Goal: Task Accomplishment & Management: Manage account settings

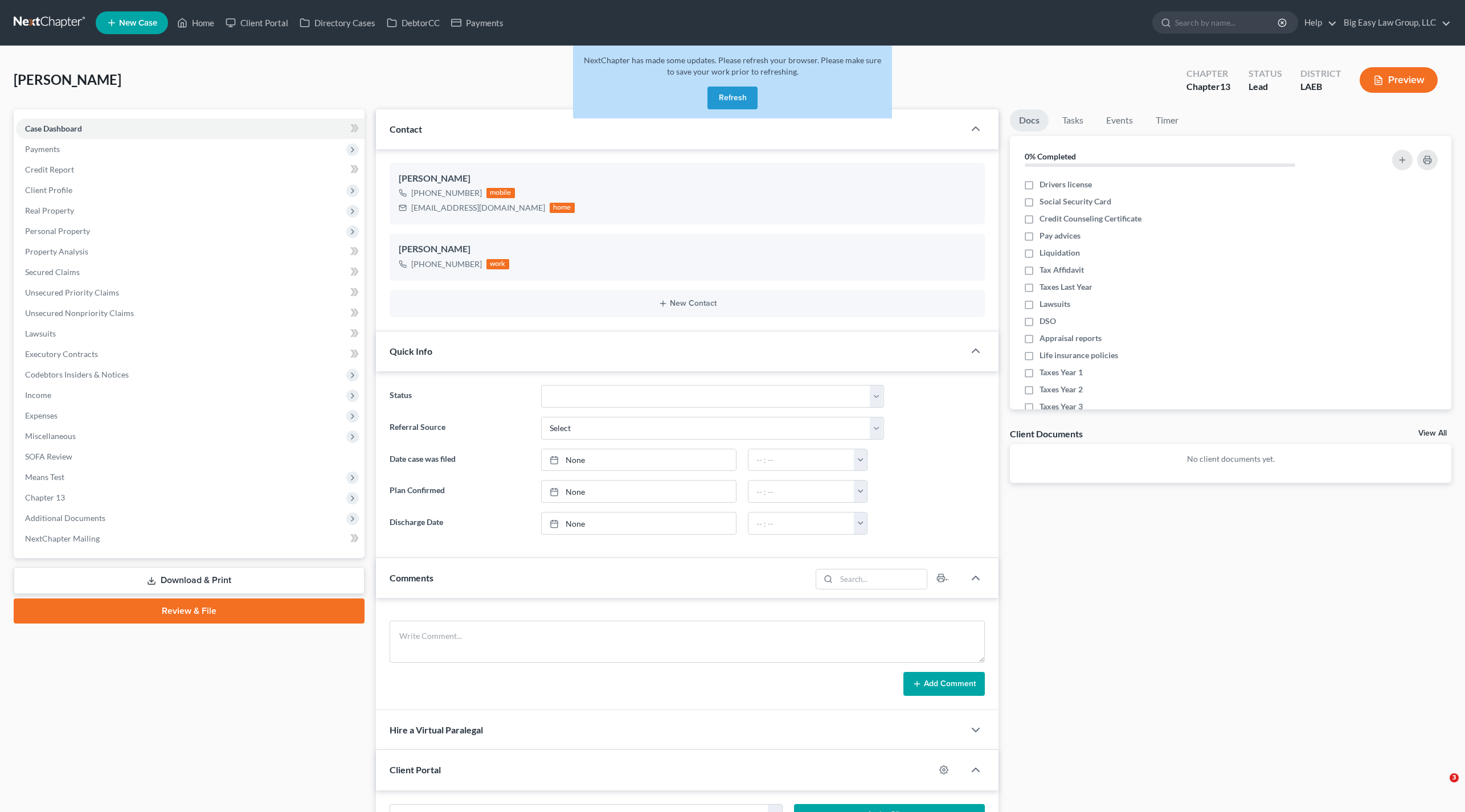
select select "0"
click at [730, 101] on button "Refresh" at bounding box center [732, 98] width 50 height 23
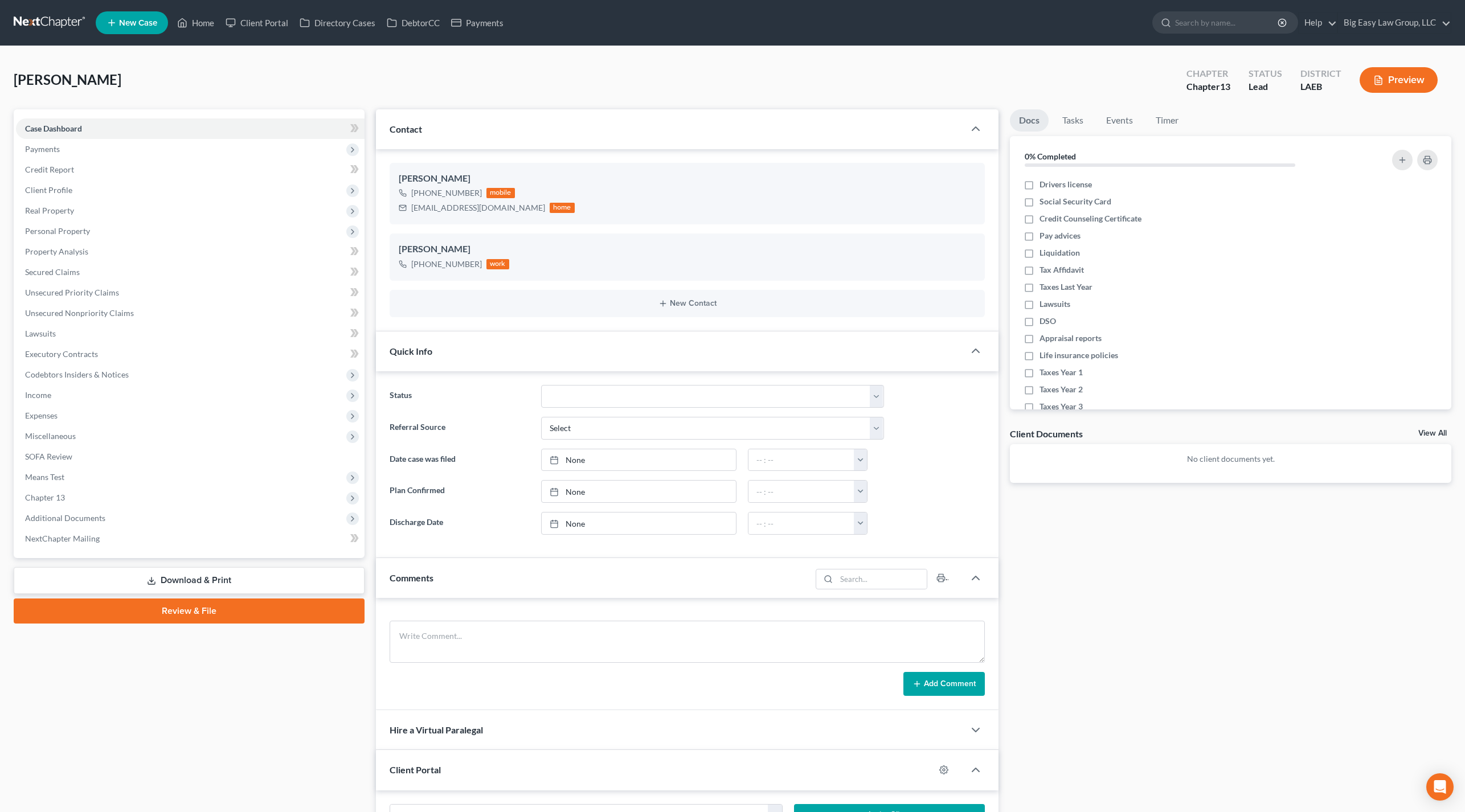
select select "0"
click at [199, 25] on link "Home" at bounding box center [196, 23] width 48 height 20
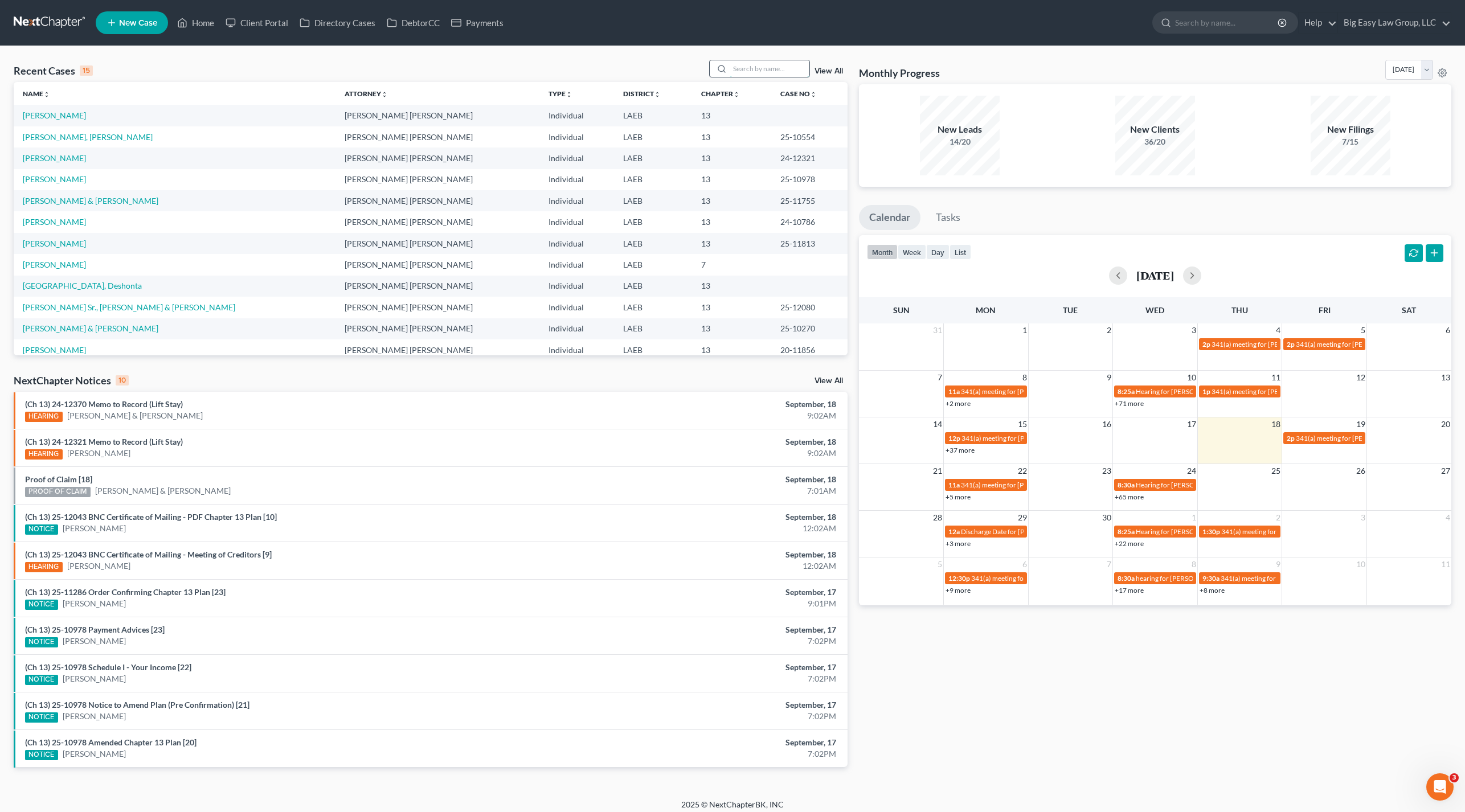
click at [760, 69] on input "search" at bounding box center [769, 69] width 80 height 17
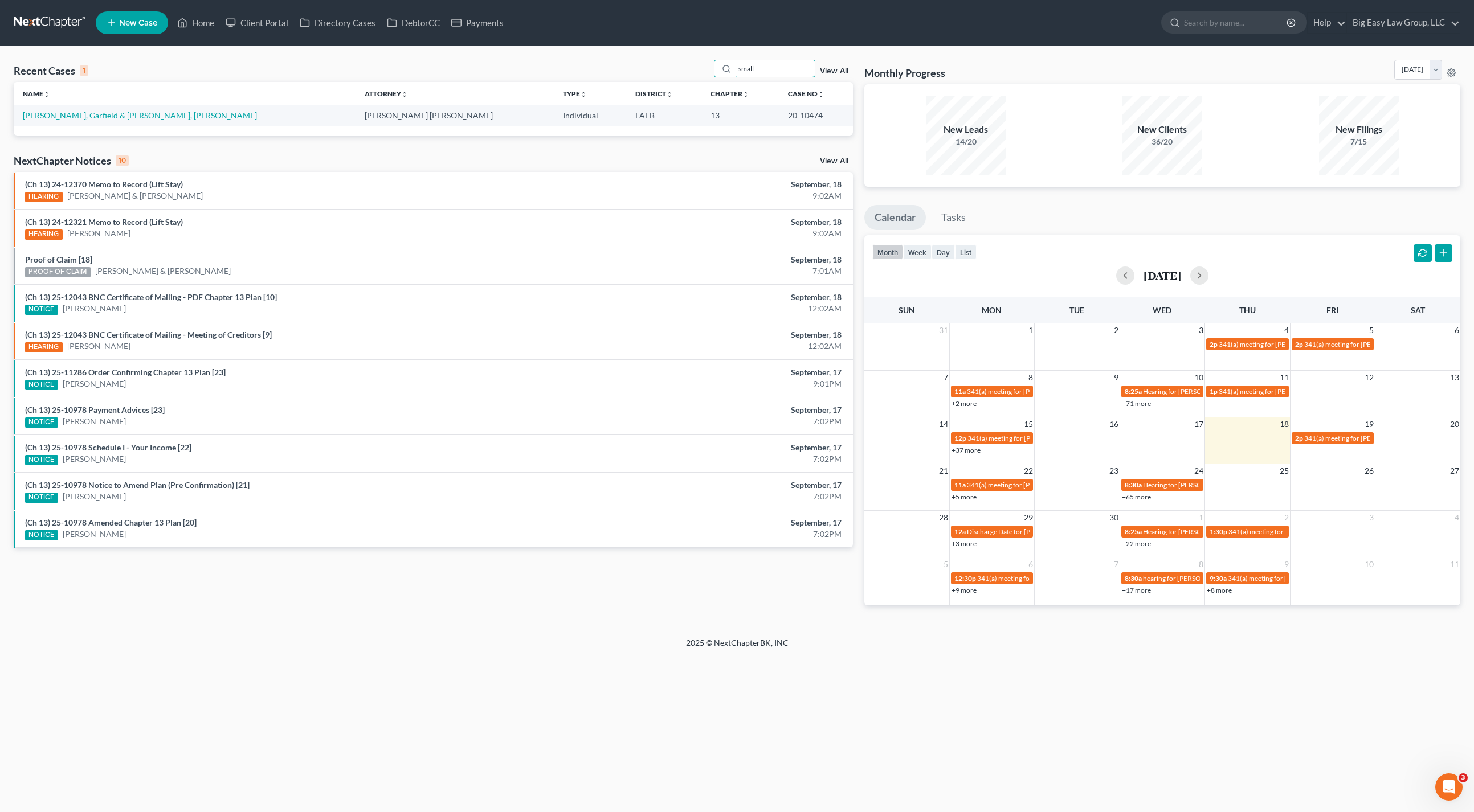
type input "small"
click at [125, 107] on td "[PERSON_NAME], Garfield & [PERSON_NAME], [PERSON_NAME]" at bounding box center [184, 115] width 342 height 21
click at [127, 116] on link "[PERSON_NAME], Garfield & [PERSON_NAME], [PERSON_NAME]" at bounding box center [140, 115] width 234 height 10
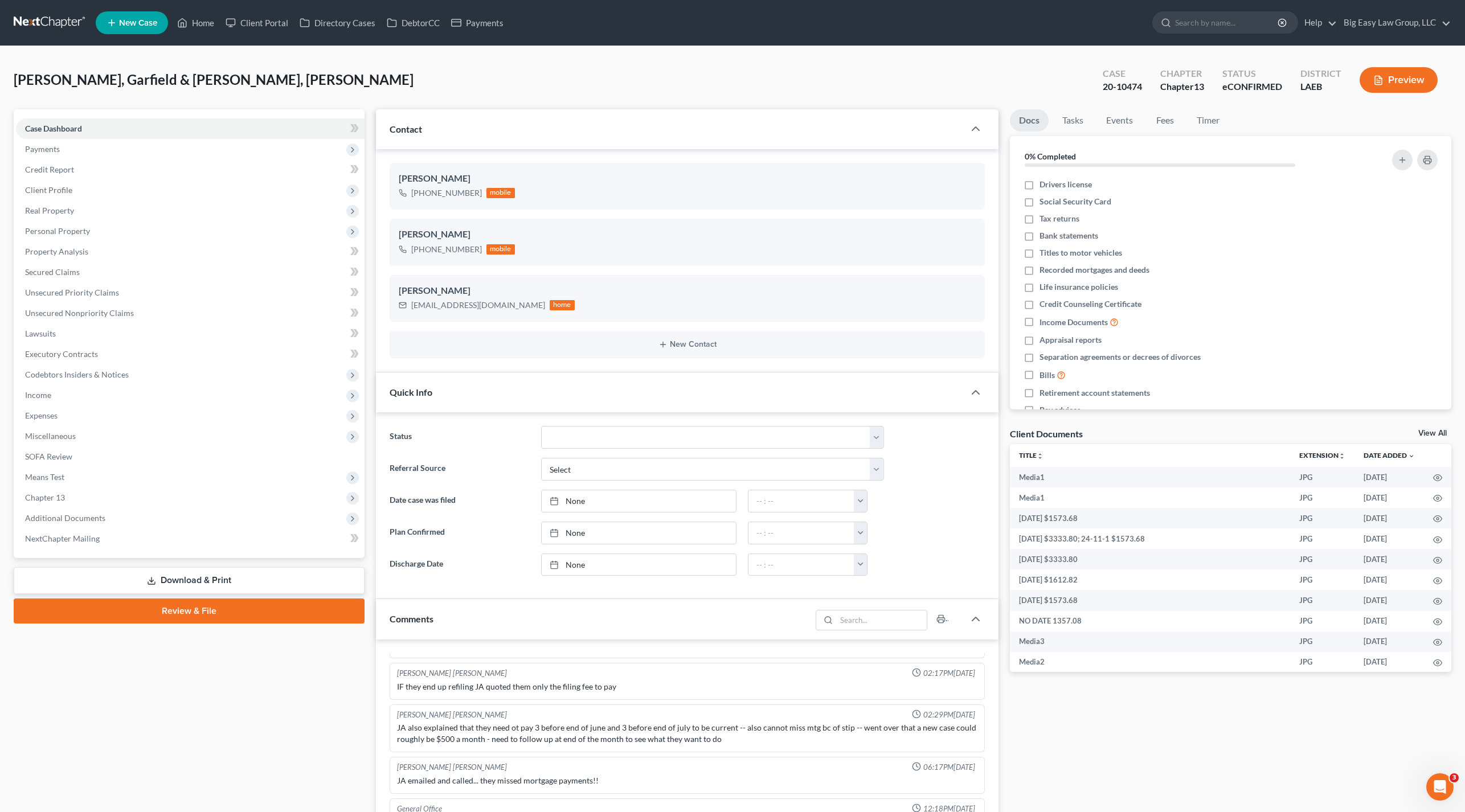
scroll to position [4564, 0]
click at [163, 89] on div "Small, Sr., Garfield & [PERSON_NAME], [PERSON_NAME] Upgraded Case 20-10474 Chap…" at bounding box center [732, 85] width 1438 height 50
click at [217, 19] on link "Home" at bounding box center [196, 23] width 48 height 20
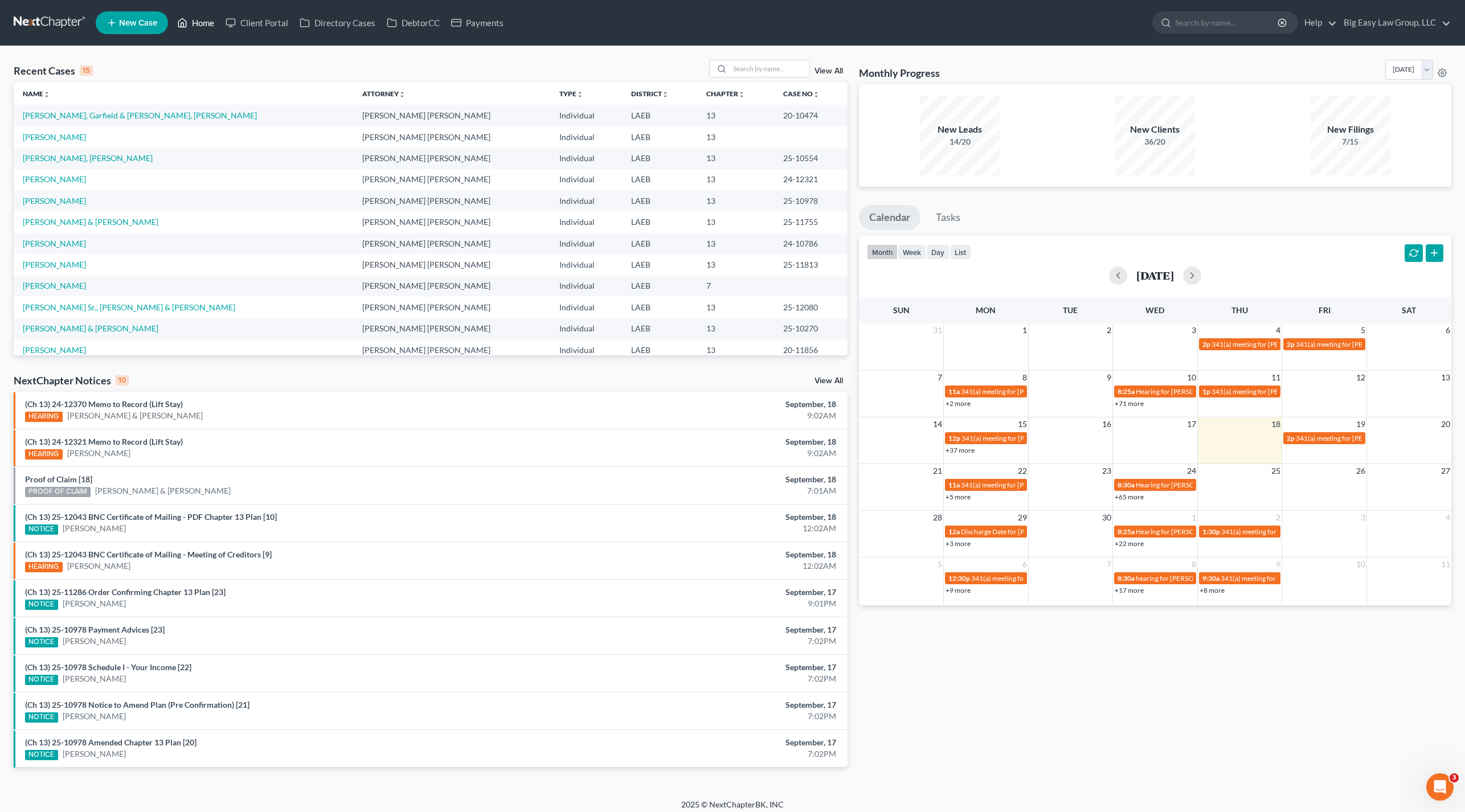
click at [198, 14] on link "Home" at bounding box center [196, 23] width 48 height 20
click at [770, 64] on input "search" at bounding box center [769, 69] width 80 height 17
type input "[PERSON_NAME]"
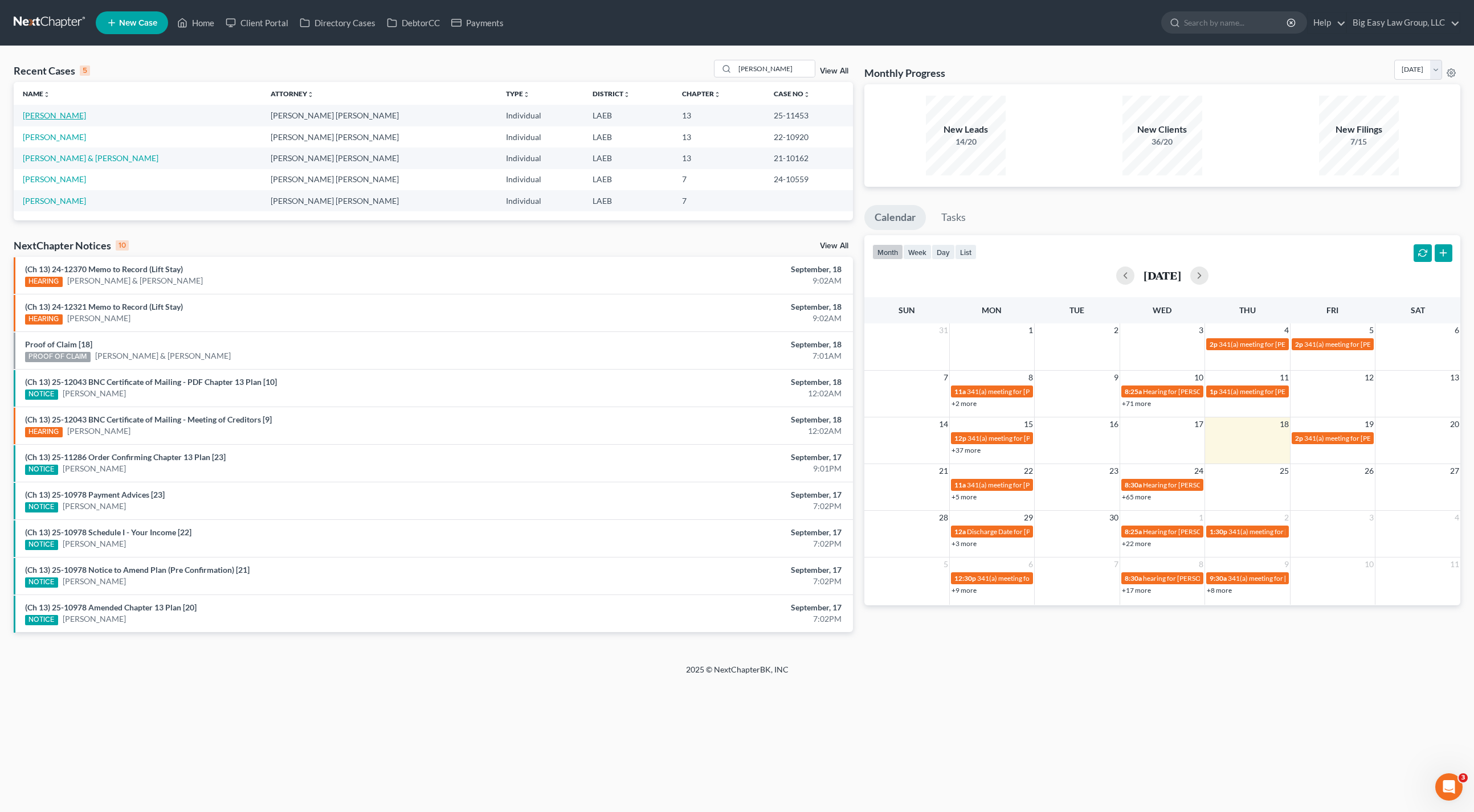
click at [68, 114] on link "[PERSON_NAME]" at bounding box center [54, 115] width 63 height 10
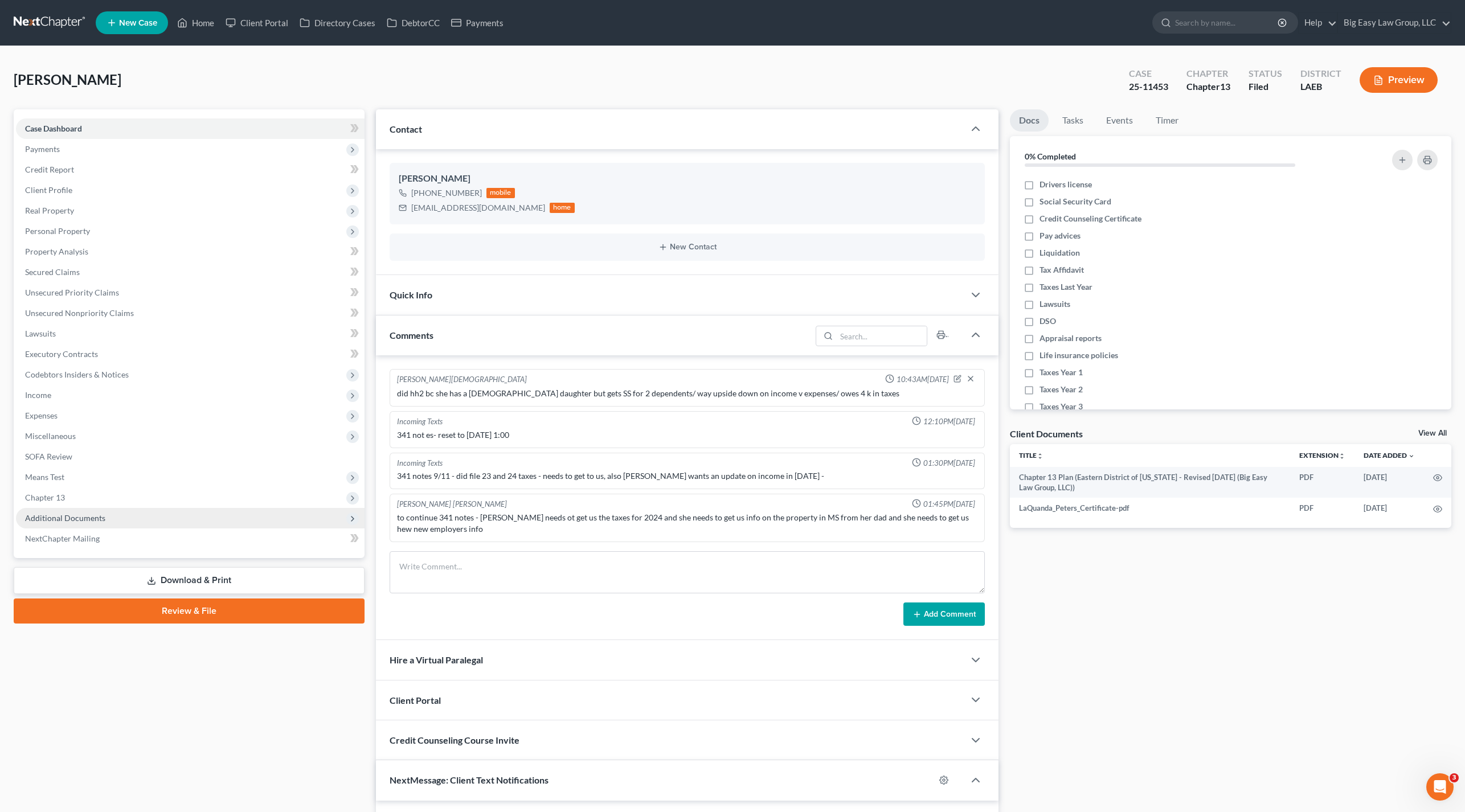
click at [106, 518] on span "Additional Documents" at bounding box center [190, 518] width 349 height 20
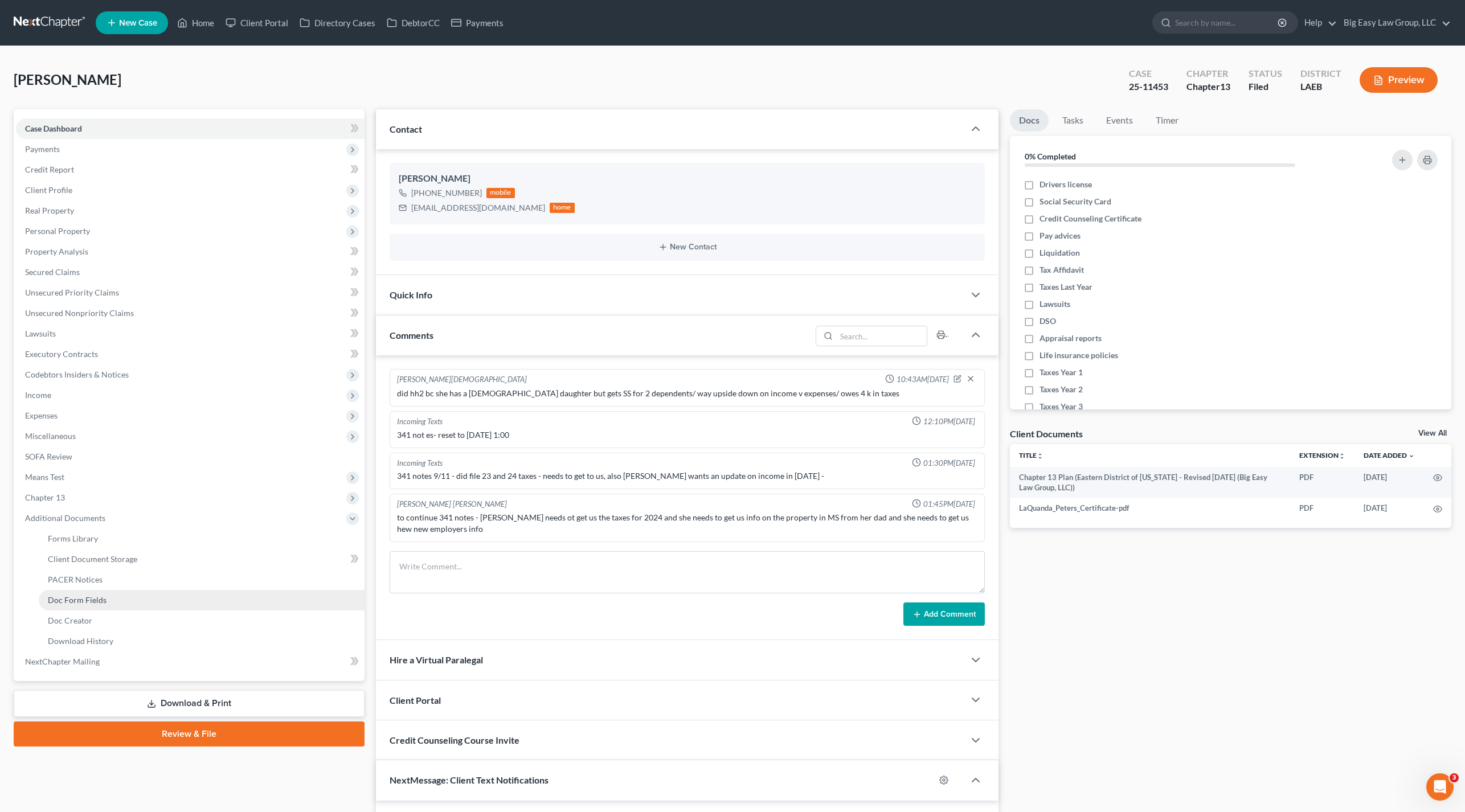
scroll to position [3764, 0]
click at [122, 574] on link "PACER Notices" at bounding box center [202, 580] width 326 height 20
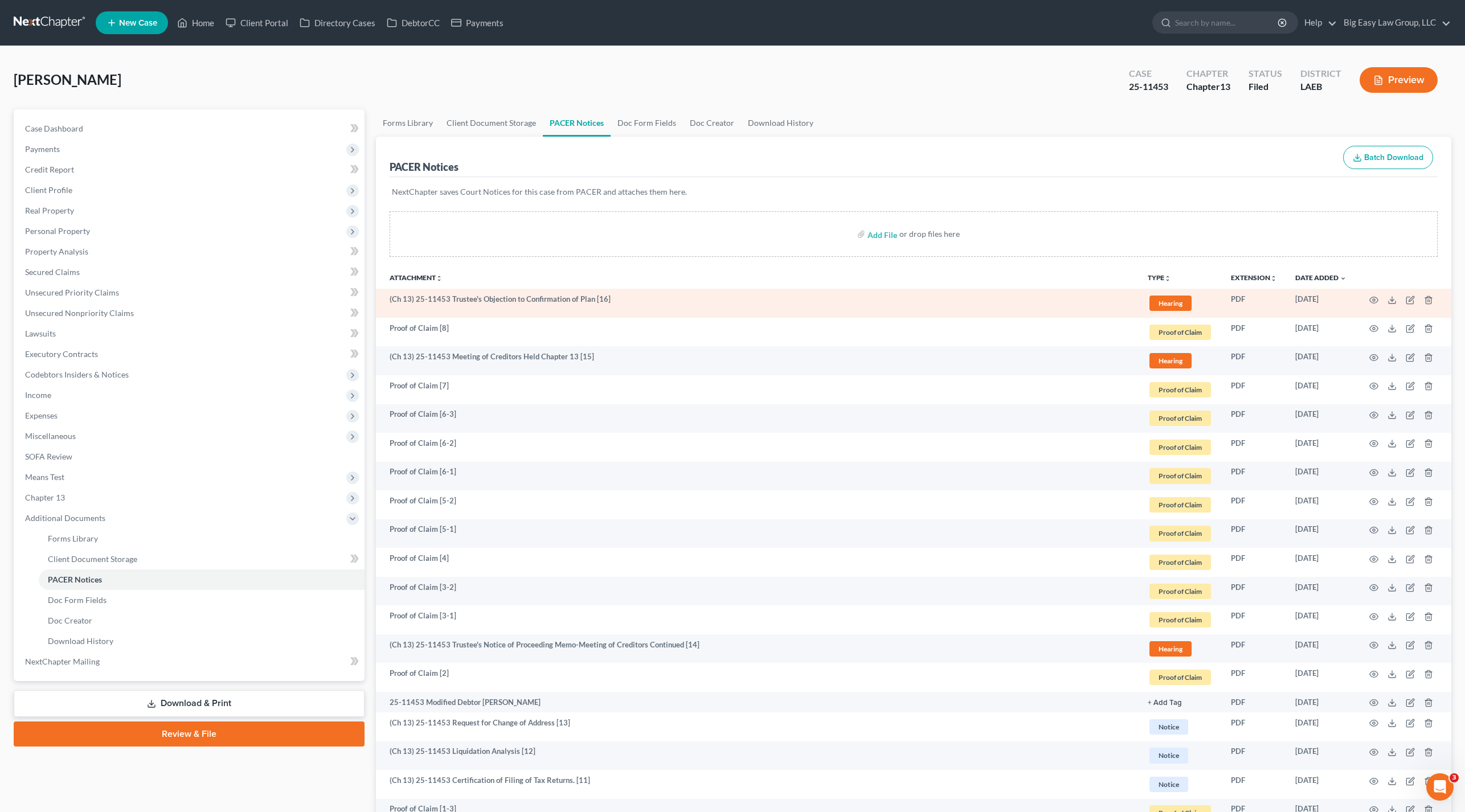
click at [1378, 298] on td at bounding box center [1403, 303] width 95 height 29
click at [1371, 299] on icon "button" at bounding box center [1374, 300] width 9 height 9
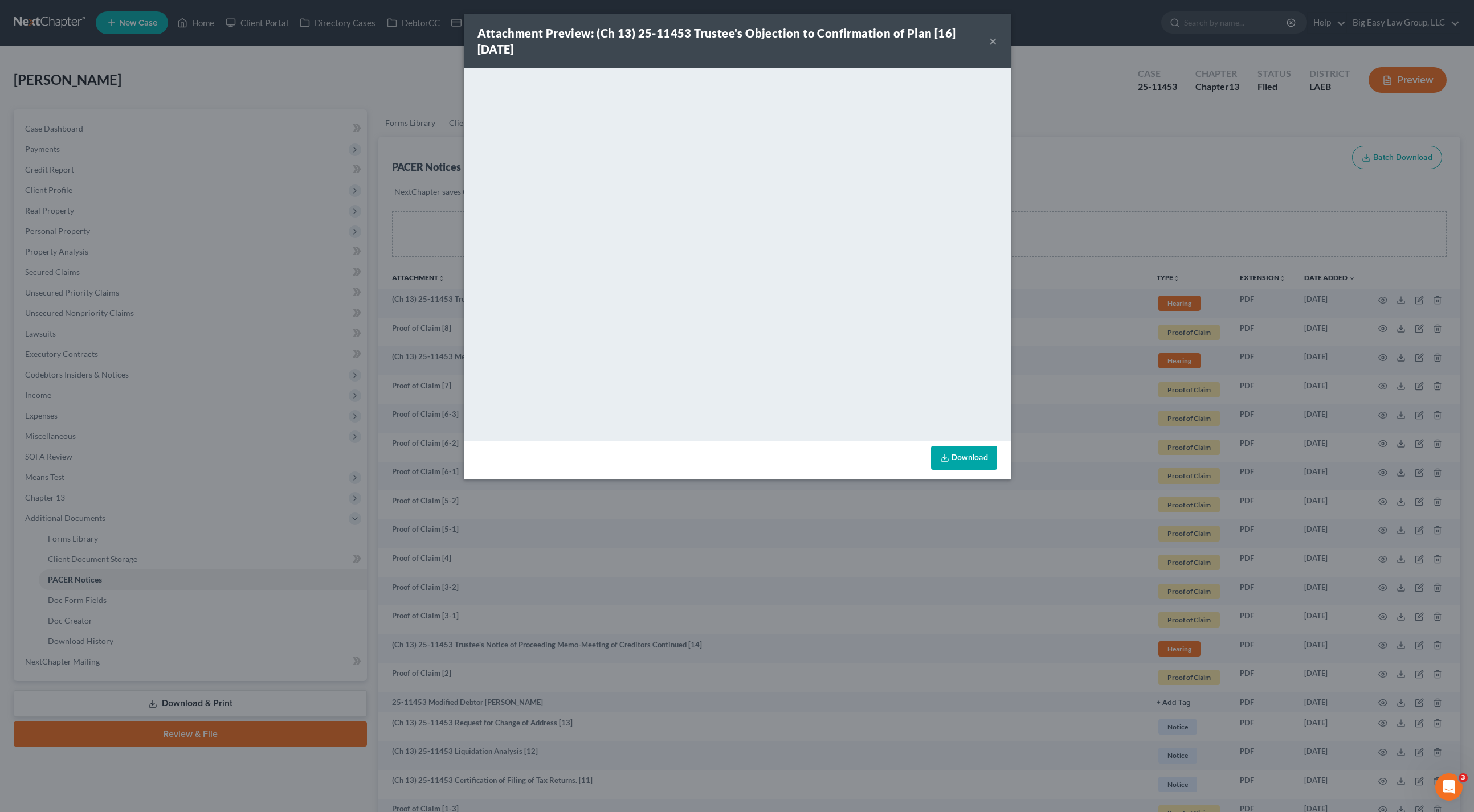
click at [259, 98] on div "Attachment Preview: (Ch 13) 25-11453 Trustee's Objection to Confirmation of Pla…" at bounding box center [737, 406] width 1474 height 812
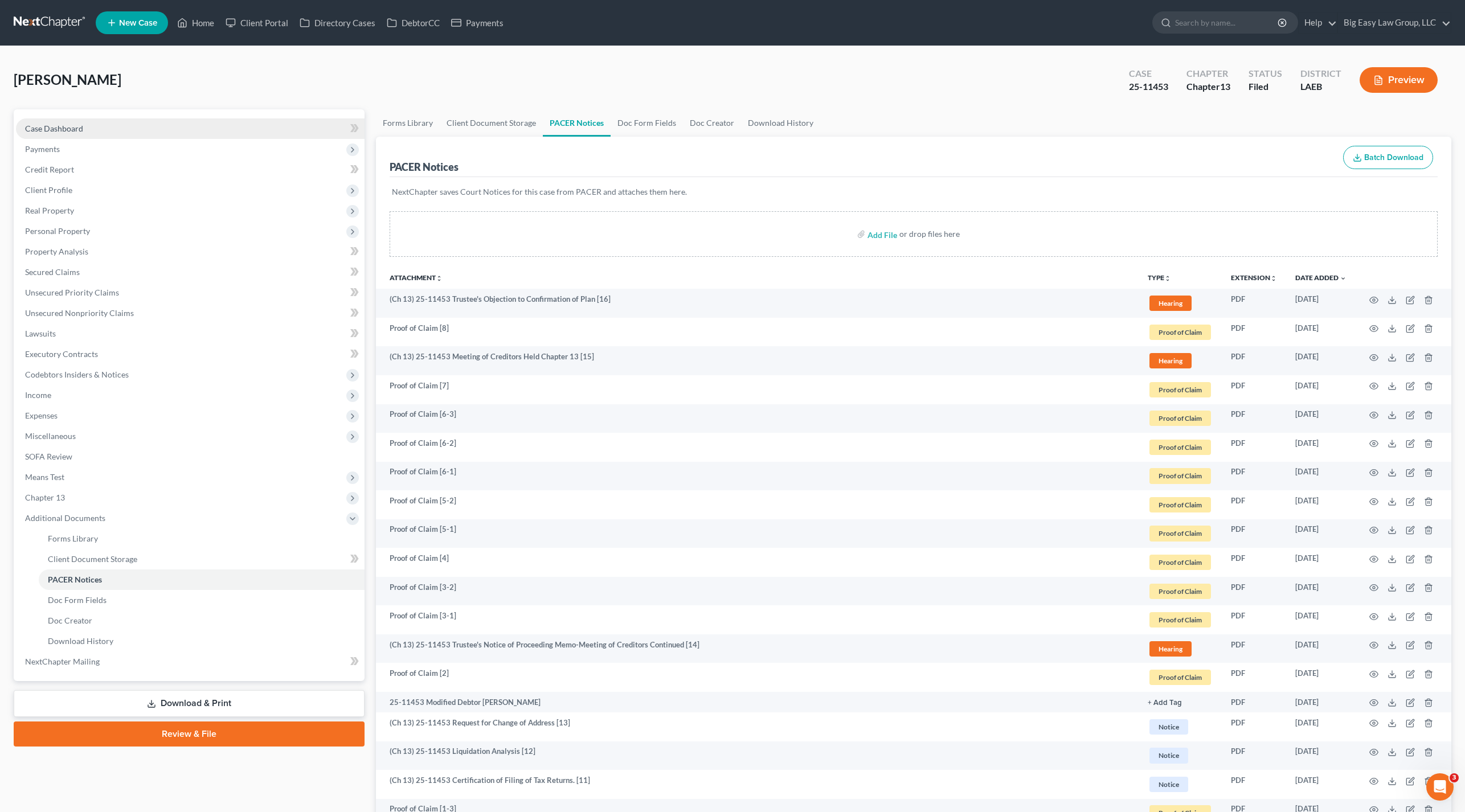
click at [50, 121] on link "Case Dashboard" at bounding box center [190, 128] width 349 height 20
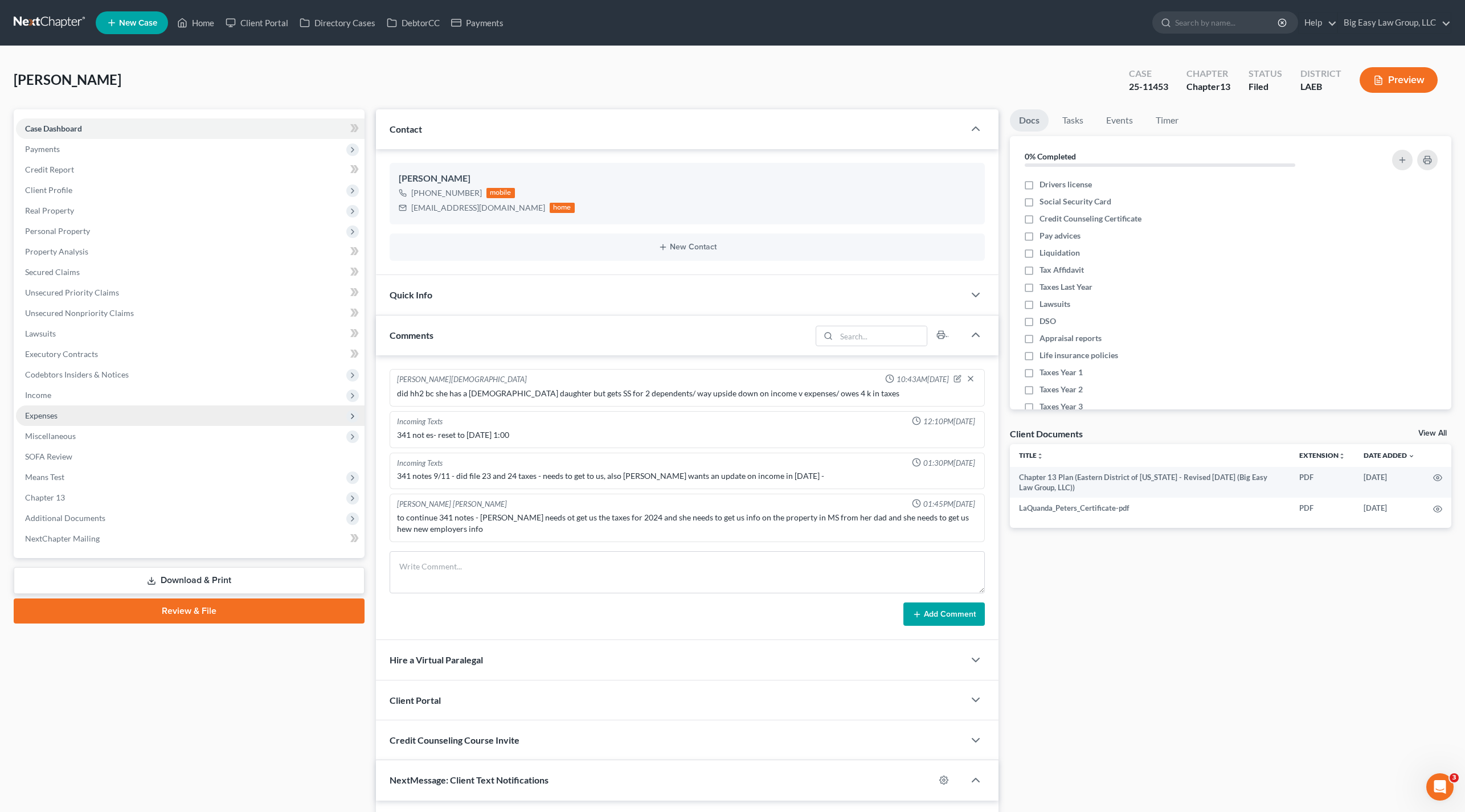
click at [78, 416] on span "Expenses" at bounding box center [190, 416] width 349 height 20
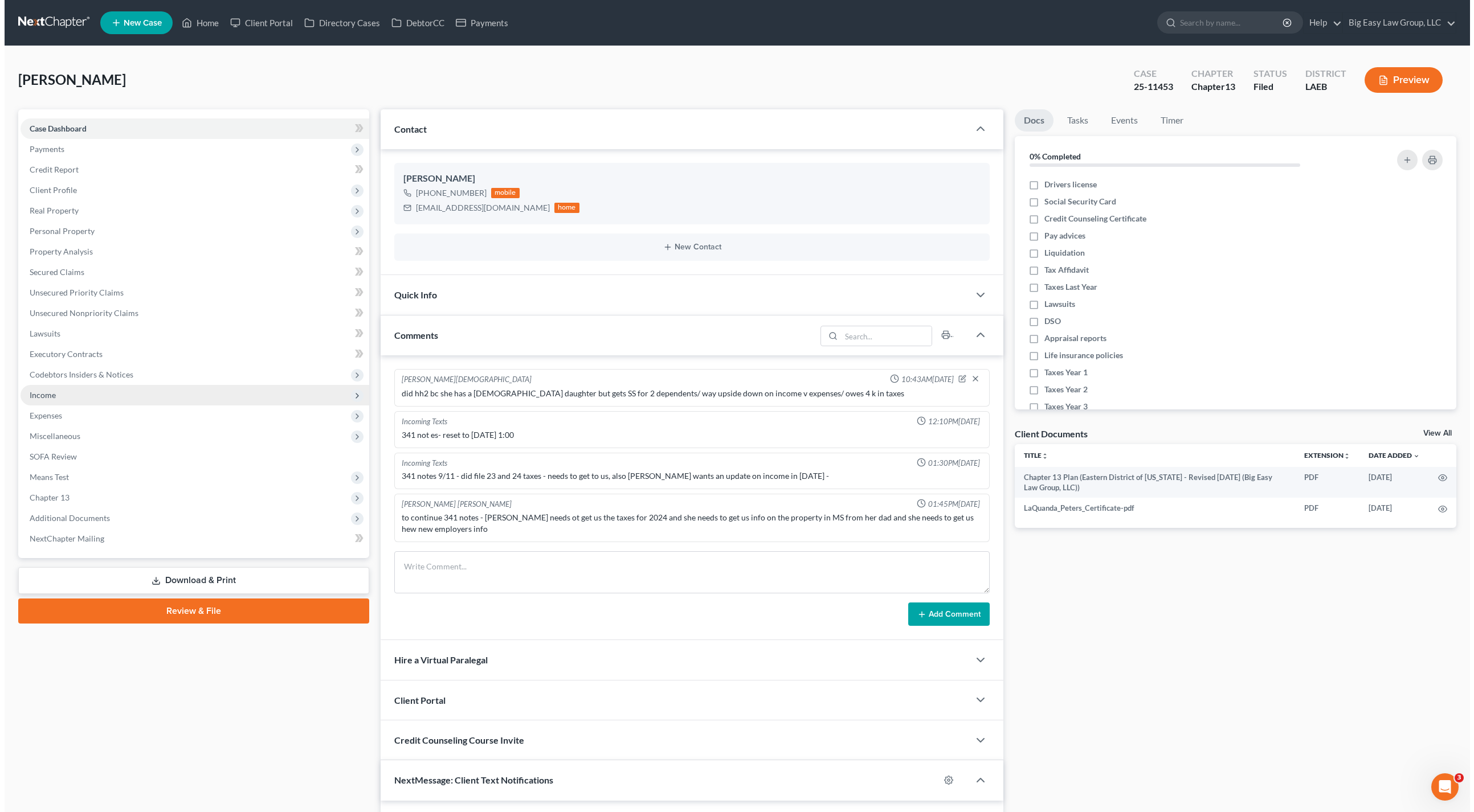
scroll to position [3764, 0]
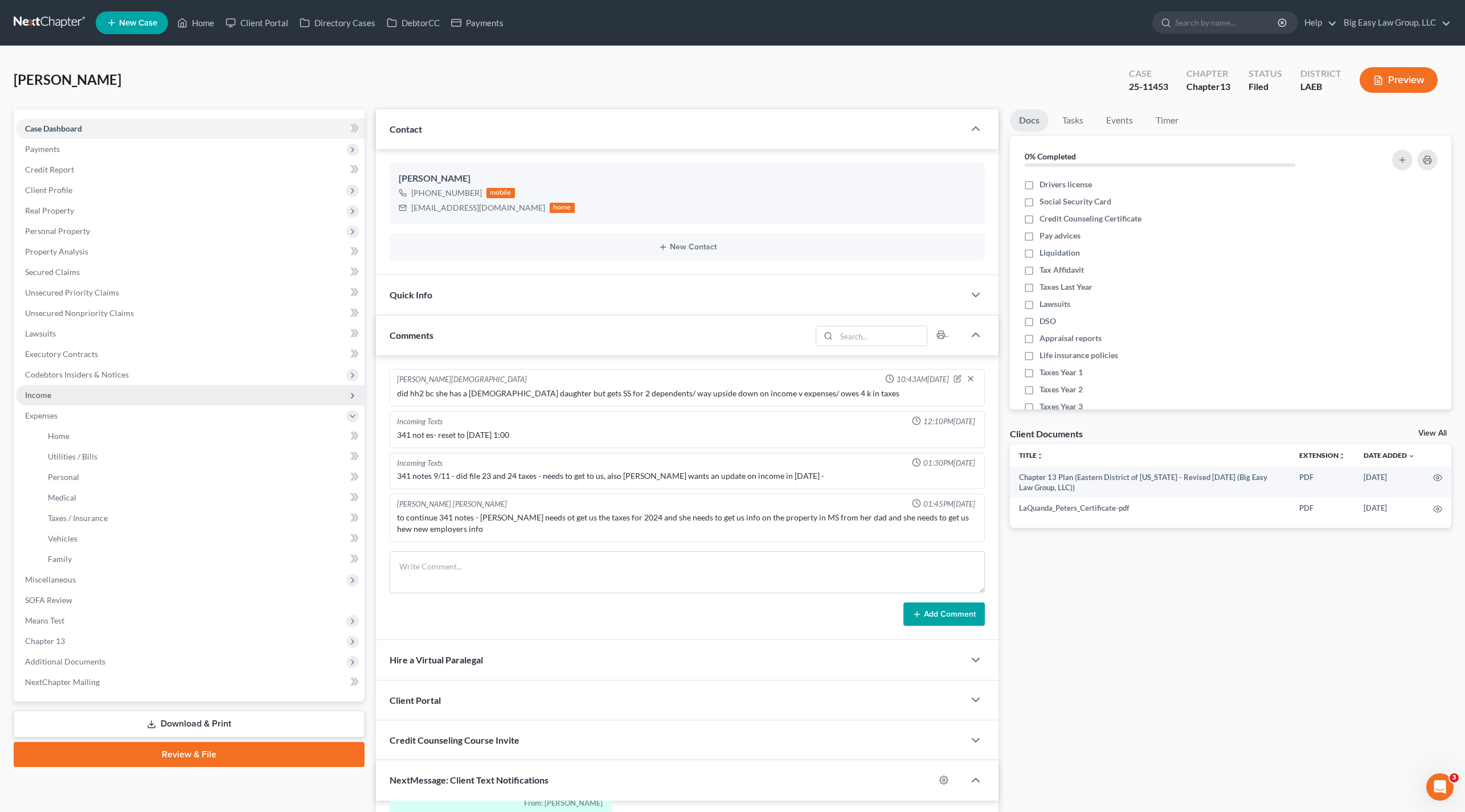
click at [88, 390] on span "Income" at bounding box center [190, 395] width 349 height 20
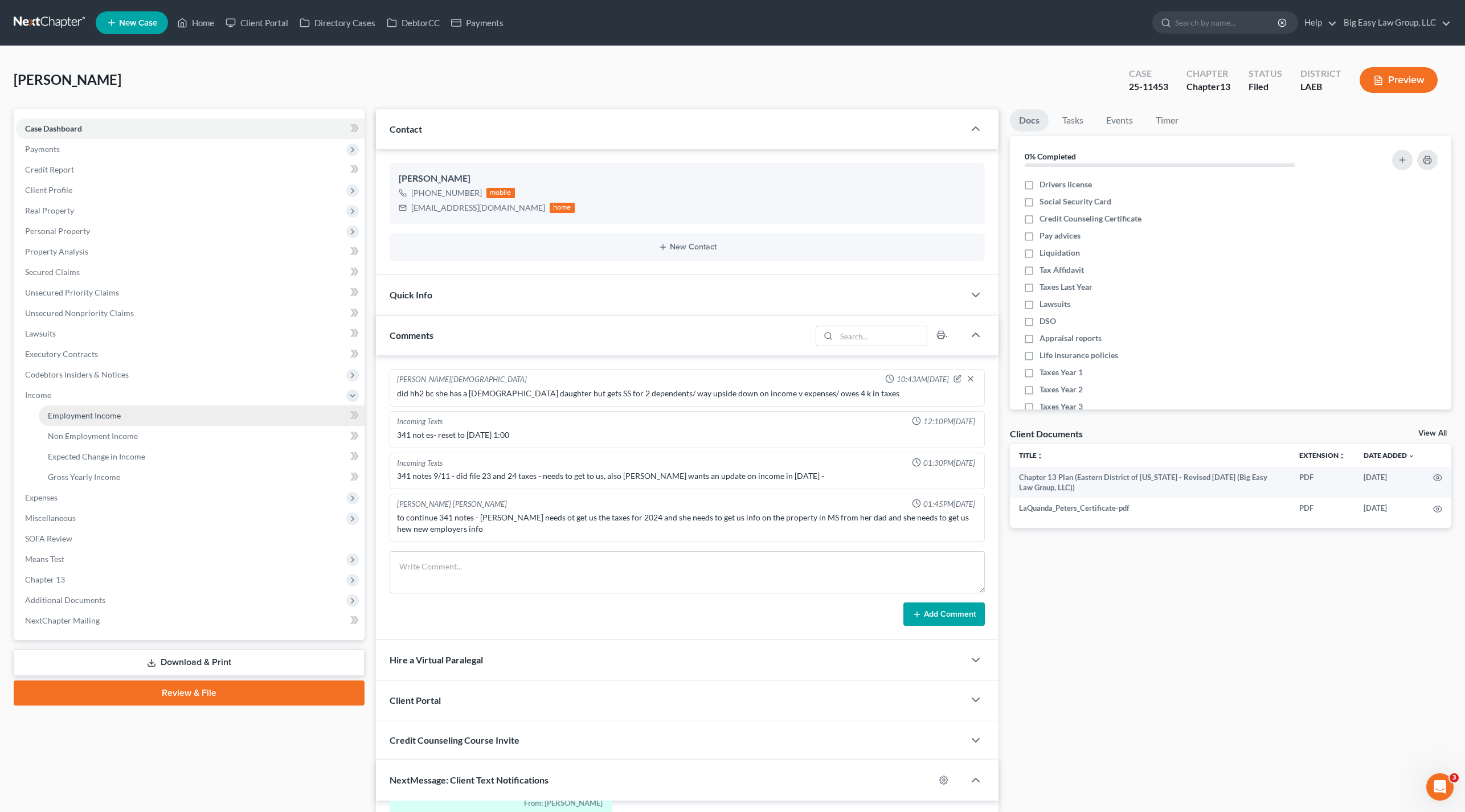
click at [102, 407] on link "Employment Income" at bounding box center [202, 416] width 326 height 20
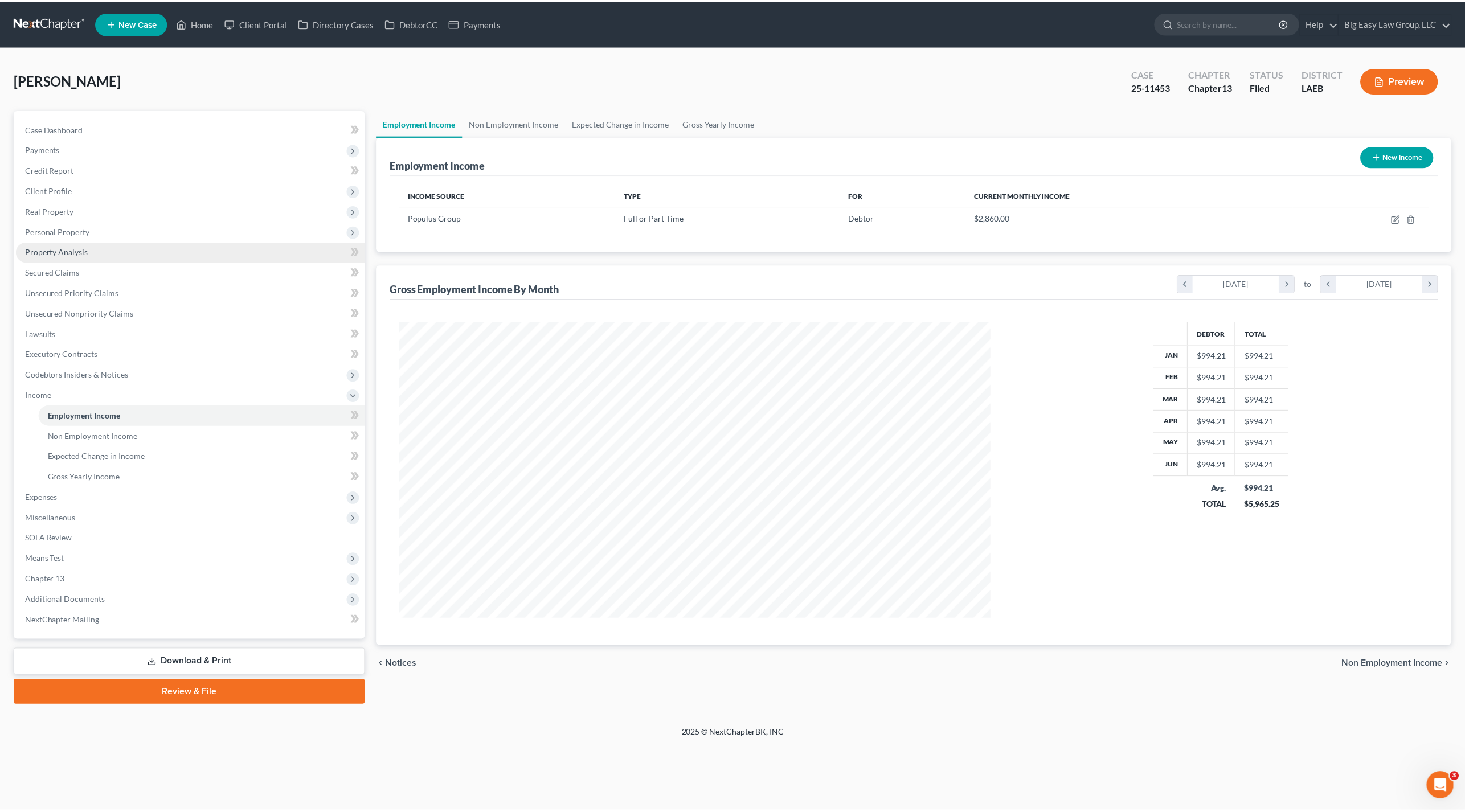
scroll to position [297, 618]
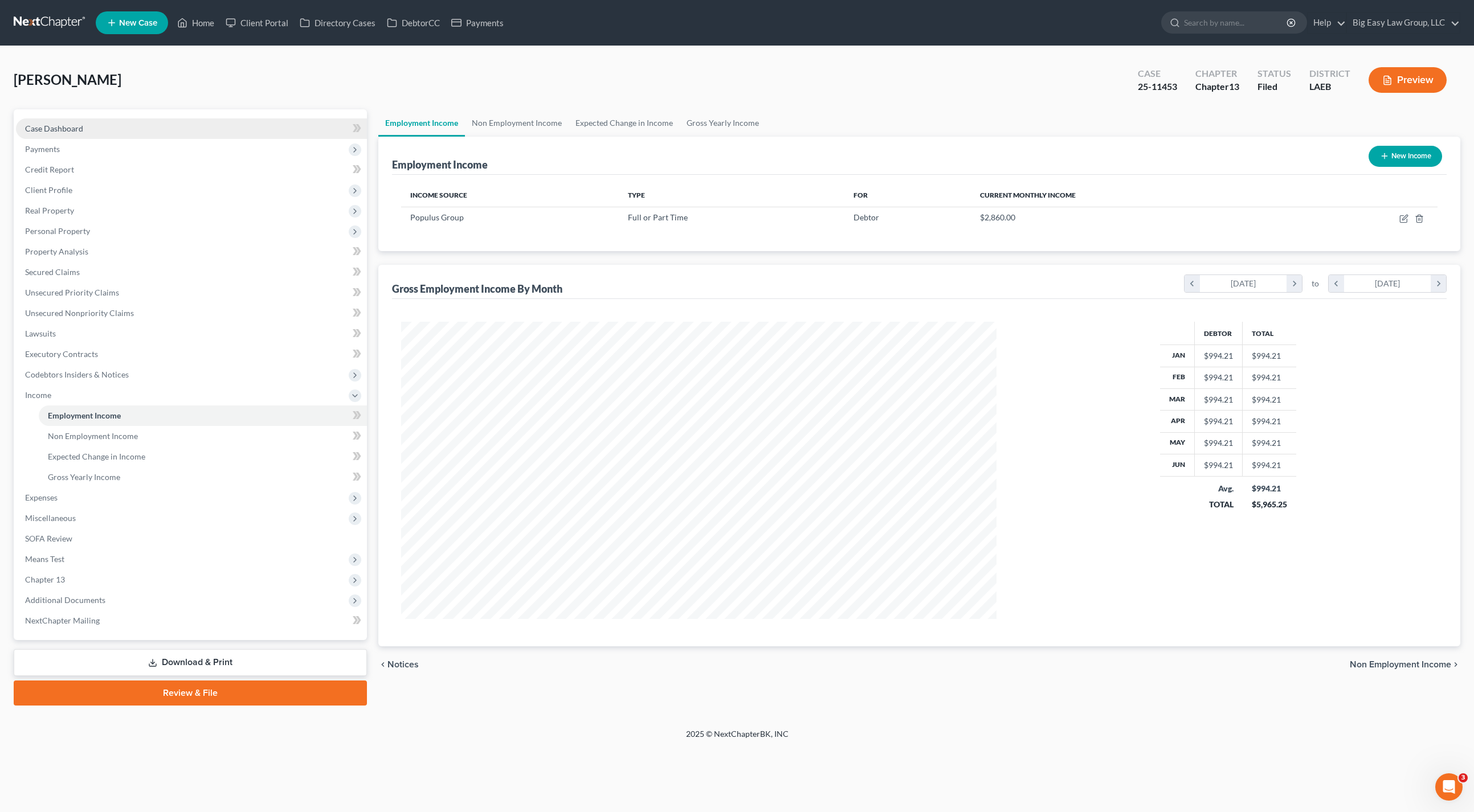
click at [73, 129] on span "Case Dashboard" at bounding box center [53, 128] width 58 height 10
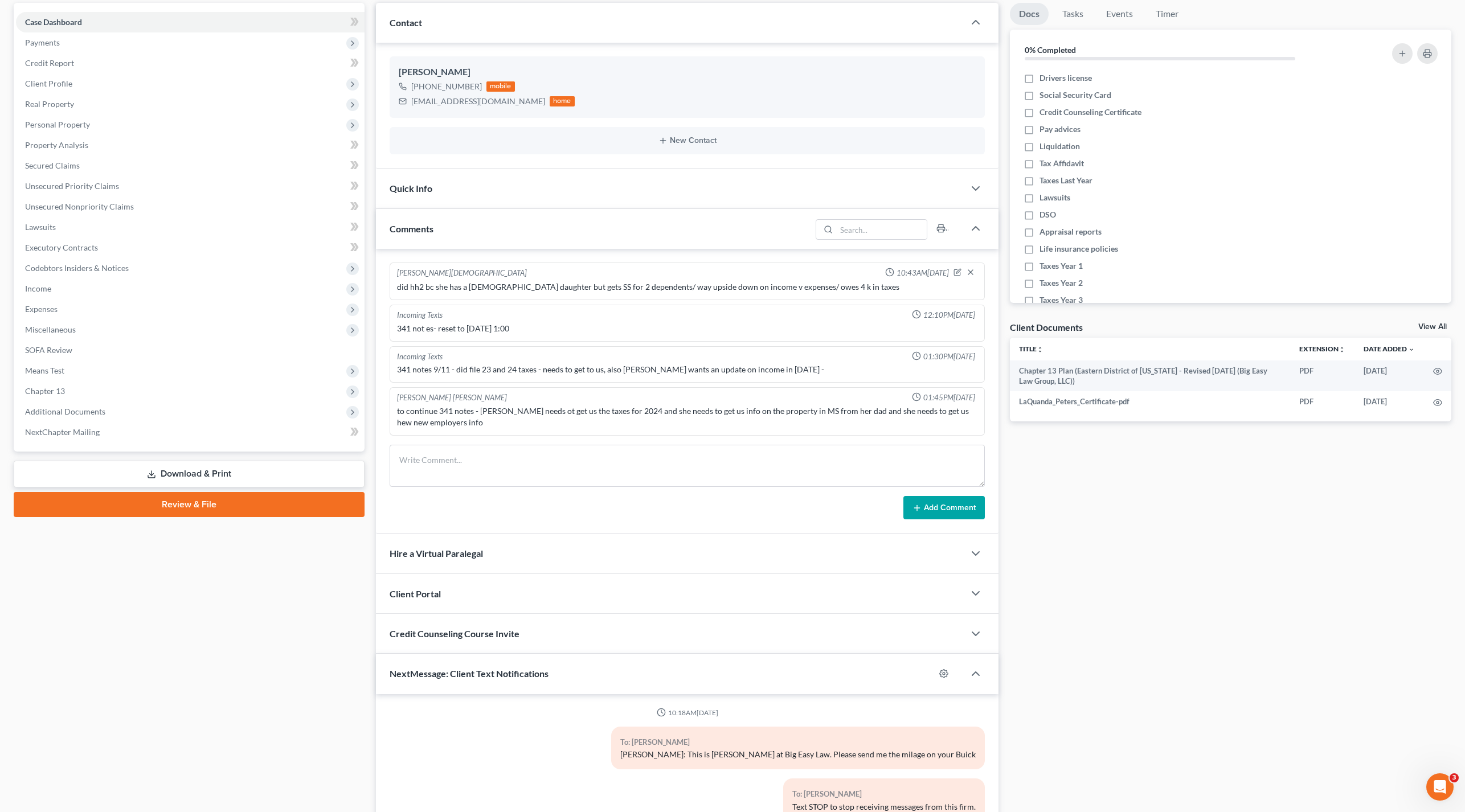
scroll to position [287, 0]
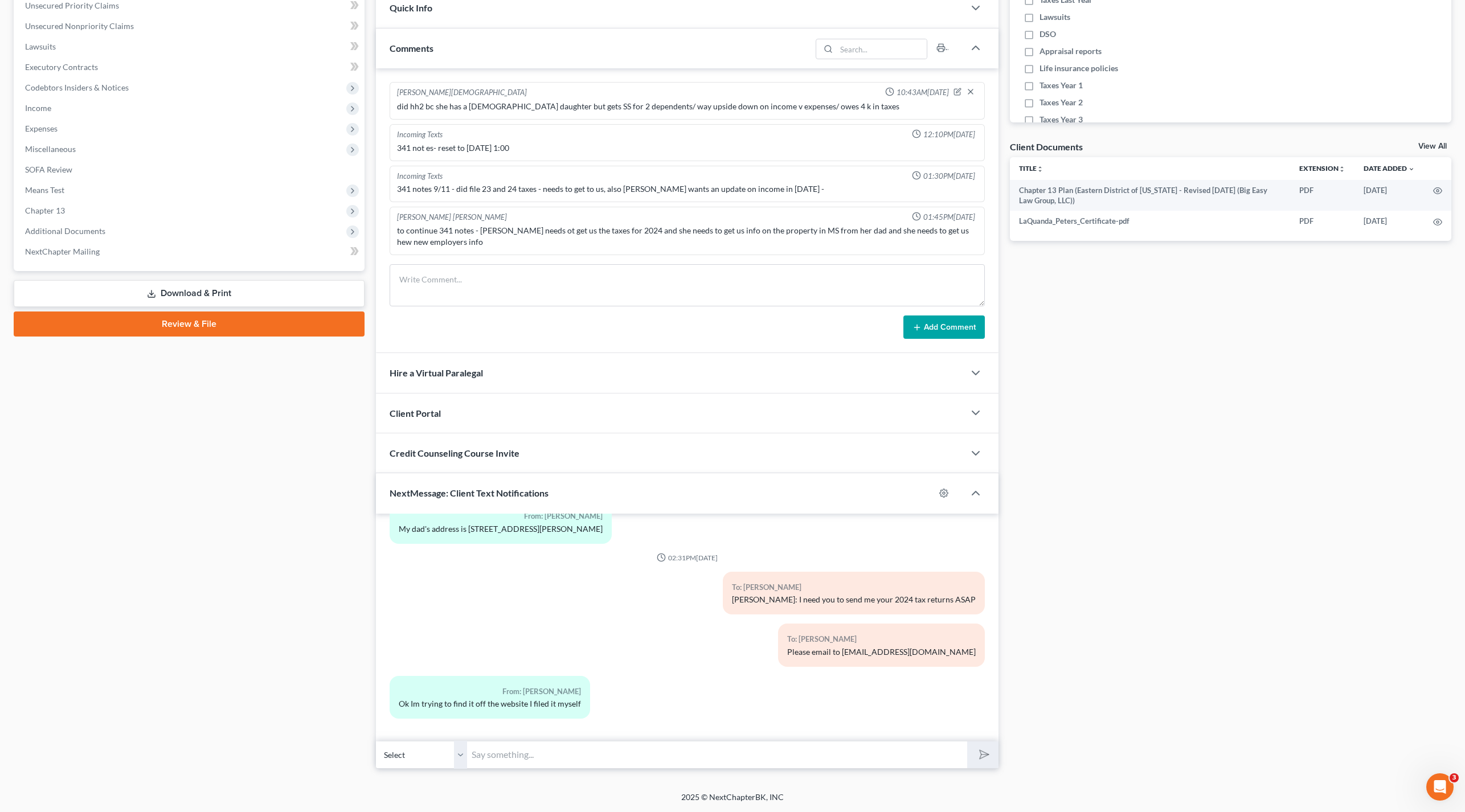
click at [608, 759] on input "text" at bounding box center [717, 755] width 500 height 28
type input "MRIOA Institutes of America"
drag, startPoint x: 497, startPoint y: 737, endPoint x: 459, endPoint y: 728, distance: 39.1
click at [459, 728] on div "10:18AM[DATE] To: [PERSON_NAME] [PERSON_NAME]: This is [PERSON_NAME] at Big Eas…" at bounding box center [687, 641] width 623 height 254
click at [472, 755] on input "started [DATE] - need paystubs" at bounding box center [717, 755] width 500 height 28
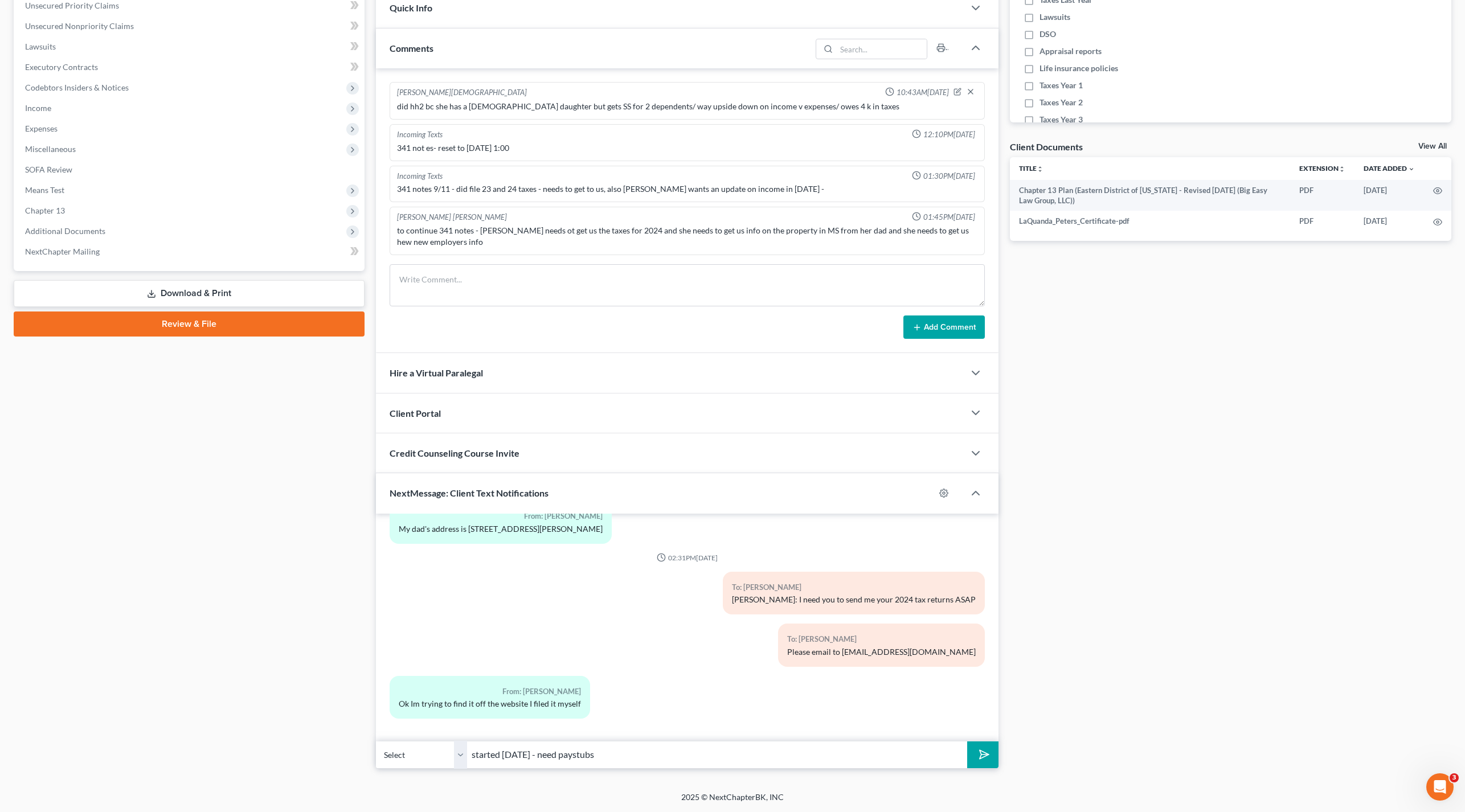
click at [630, 747] on input "started [DATE] - need paystubs" at bounding box center [717, 755] width 500 height 28
click at [630, 749] on input "started [DATE] - need paystubs" at bounding box center [717, 755] width 500 height 28
click at [472, 755] on input "started [DATE] - need paystubs from start to now when you can (by next week)" at bounding box center [717, 755] width 500 height 28
type input "started [DATE] - need paystubs from start to now when you can (by next week)"
click at [676, 282] on textarea at bounding box center [688, 286] width 595 height 42
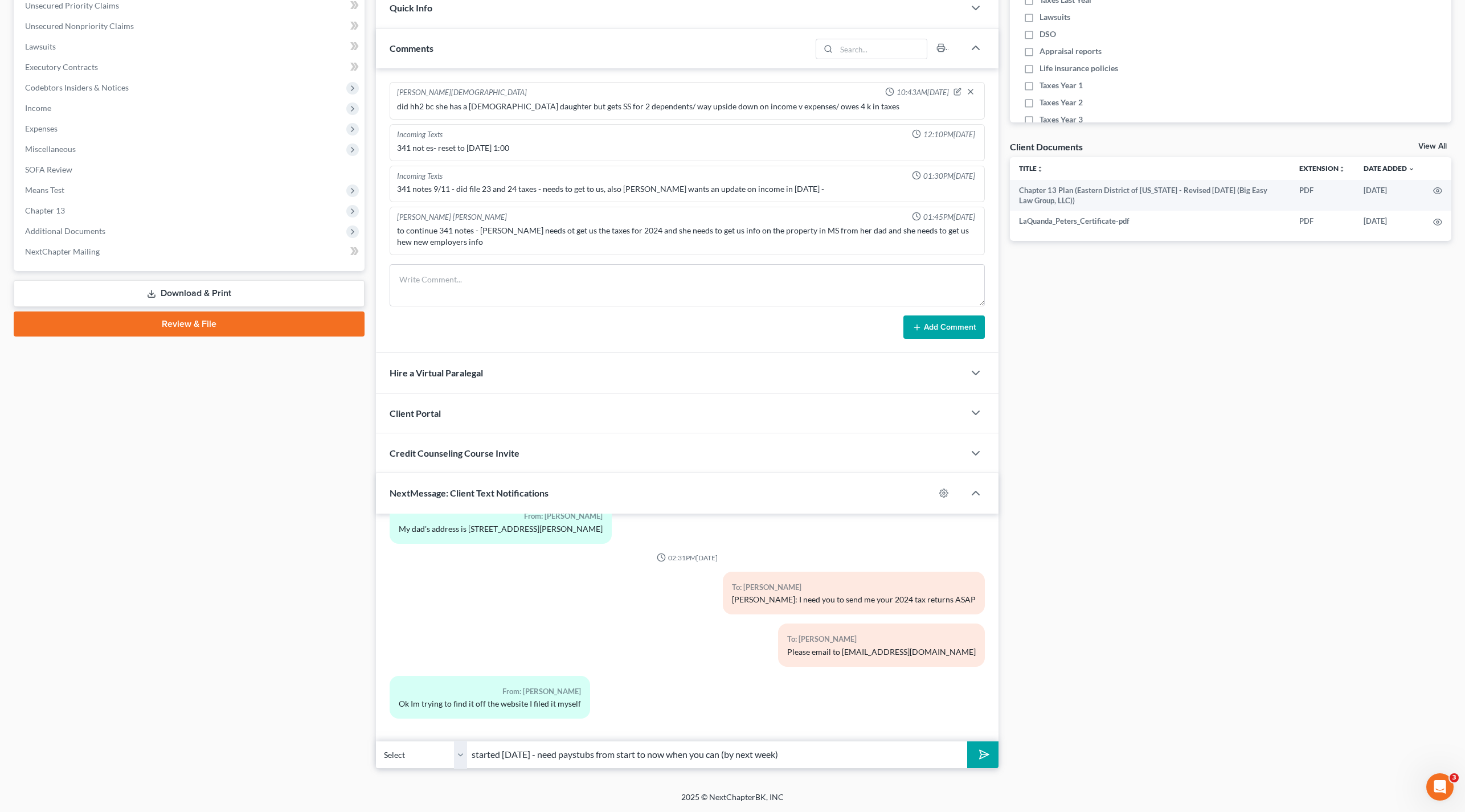
drag, startPoint x: 856, startPoint y: 760, endPoint x: 489, endPoint y: 752, distance: 367.1
click at [461, 752] on div "Select [PHONE_NUMBER] - [PERSON_NAME] started [DATE] - need paystubs from start…" at bounding box center [687, 755] width 623 height 27
click at [472, 272] on textarea at bounding box center [688, 286] width 595 height 42
paste textarea "started [DATE] - need paystubs from start to now when you can (by next week)"
type textarea "started [DATE] - need paystubs from start to now when you can (by next week)"
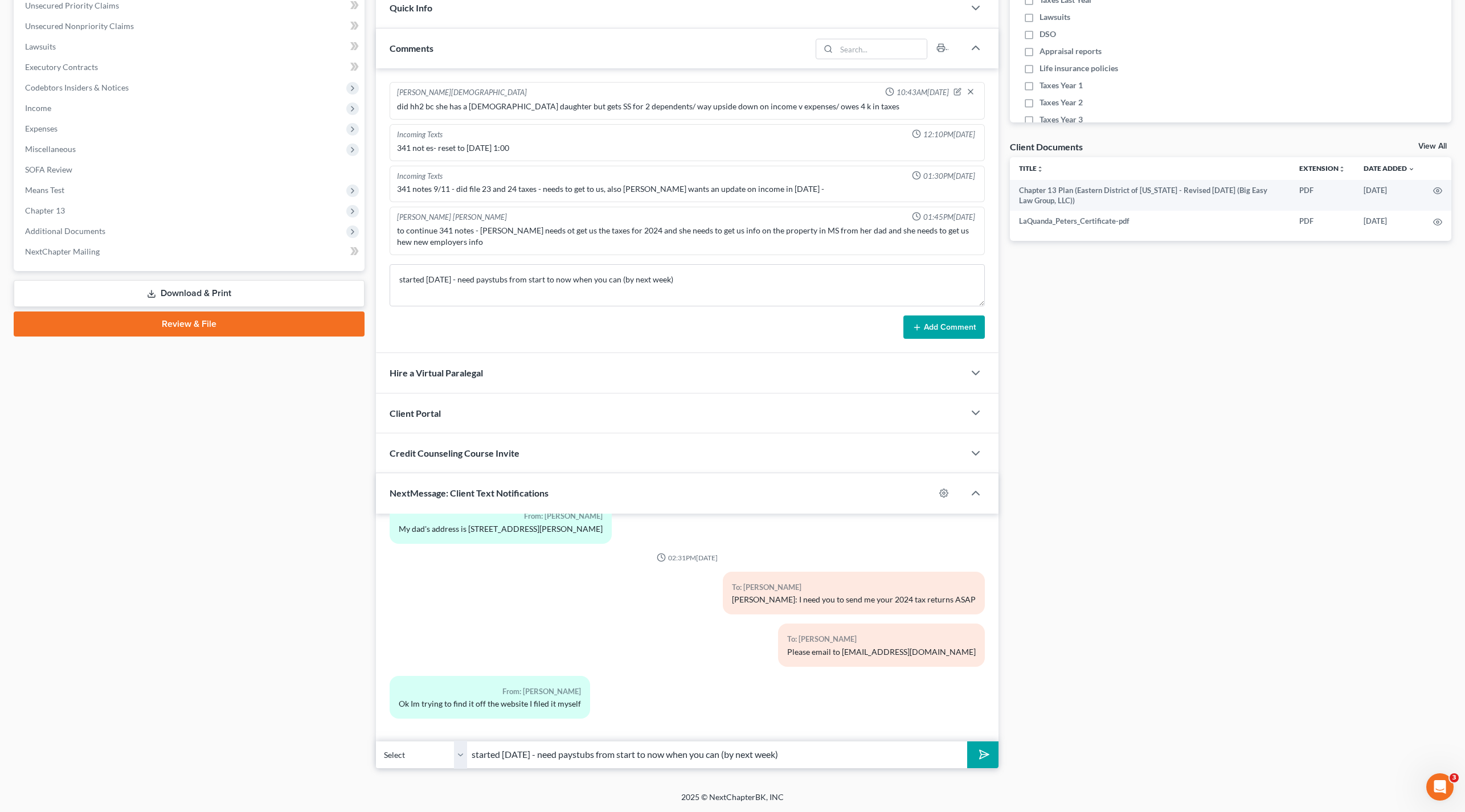
click at [948, 335] on button "Add Comment" at bounding box center [944, 327] width 81 height 24
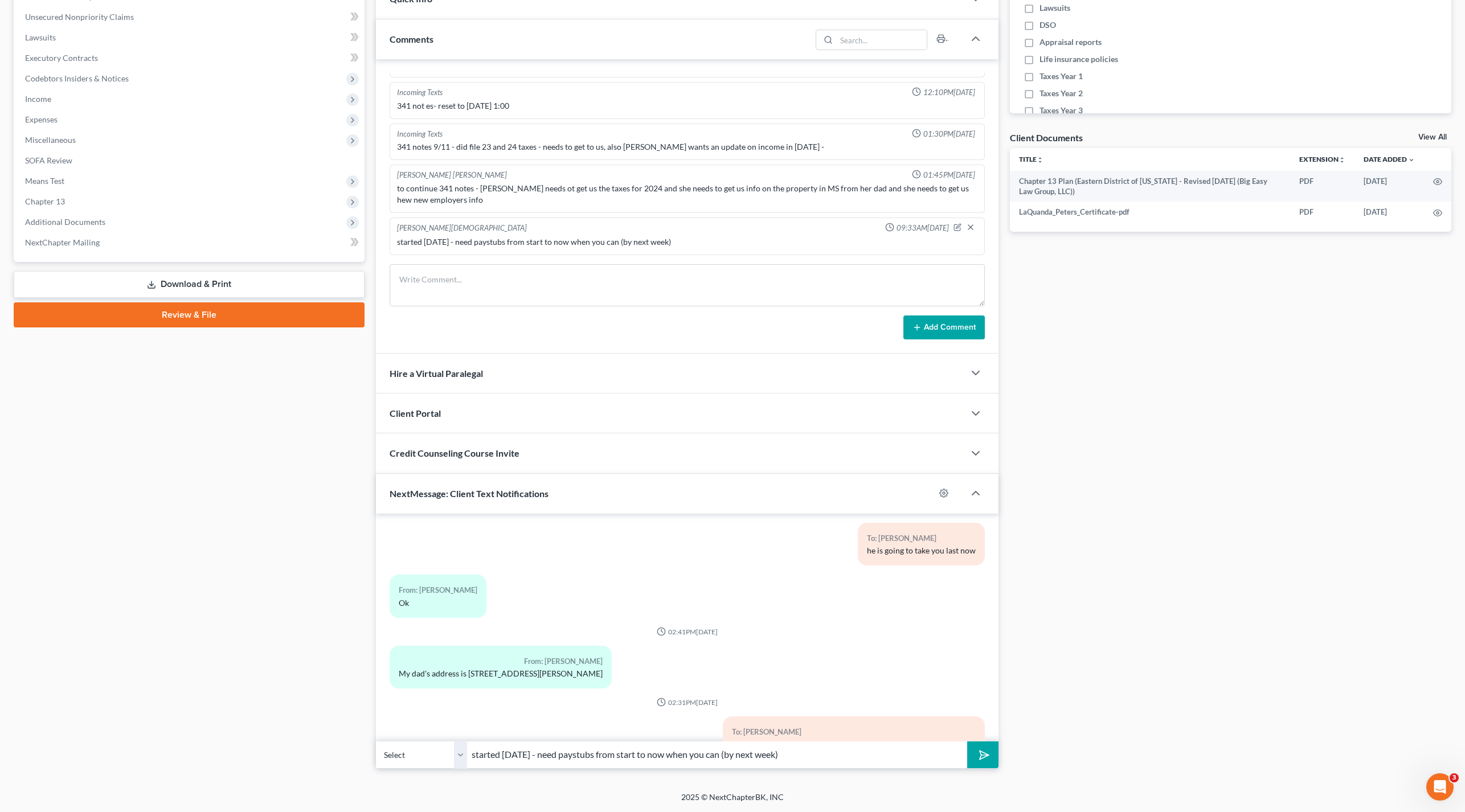
scroll to position [3523, 0]
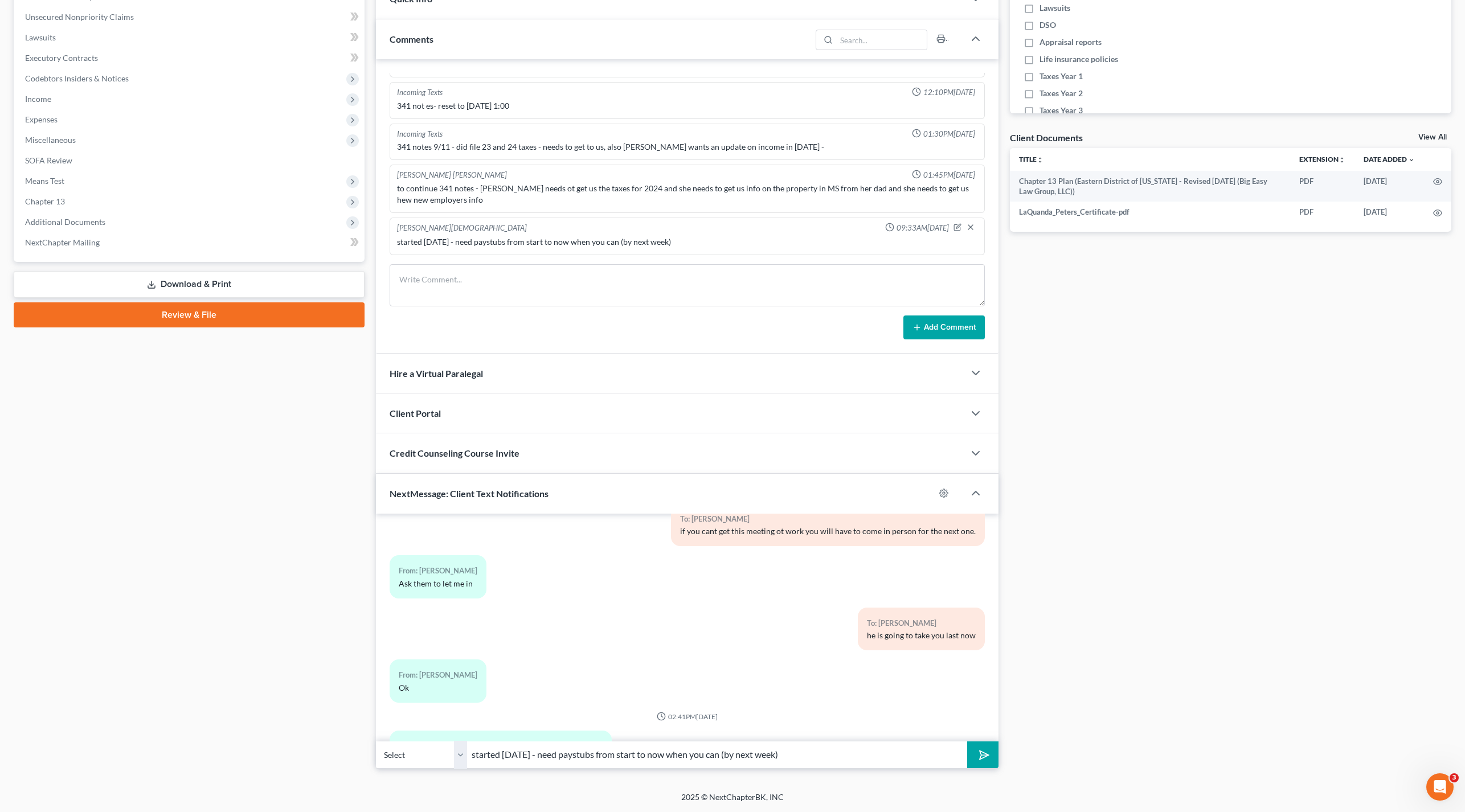
click at [815, 757] on input "started [DATE] - need paystubs from start to now when you can (by next week)" at bounding box center [717, 755] width 500 height 28
click at [475, 755] on input "started [DATE] - need paystubs from start to now when you can (by next week)" at bounding box center [717, 755] width 500 height 28
type input "Medical Review Intitutes of America /started [DATE] - need paystubs from start …"
click at [968, 741] on button "submit" at bounding box center [983, 755] width 31 height 27
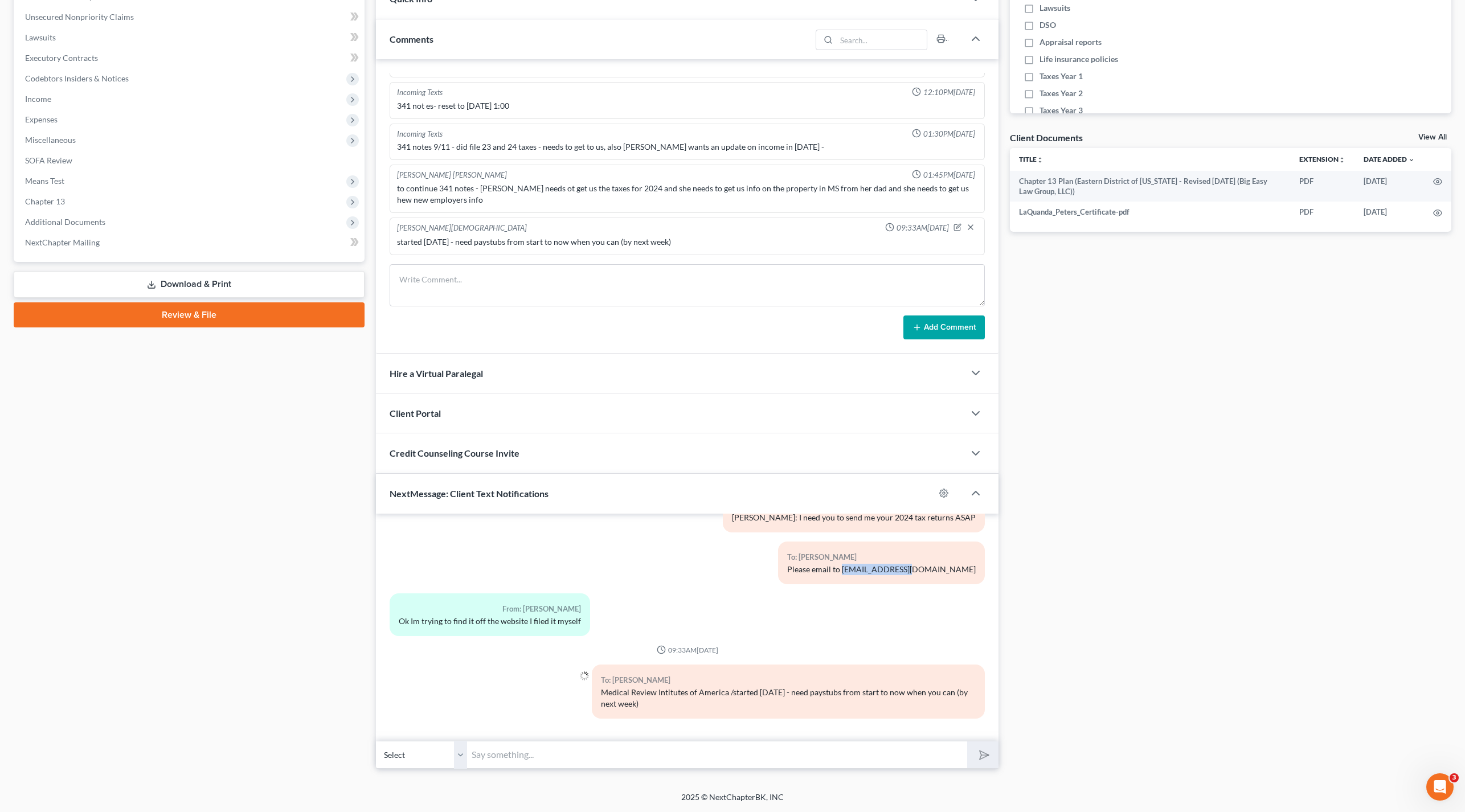
drag, startPoint x: 949, startPoint y: 567, endPoint x: 919, endPoint y: 557, distance: 31.6
click at [967, 568] on div "Please email to [EMAIL_ADDRESS][DOMAIN_NAME]" at bounding box center [882, 570] width 188 height 11
drag, startPoint x: 887, startPoint y: 585, endPoint x: 892, endPoint y: 584, distance: 5.1
click at [887, 585] on div "To: [PERSON_NAME] Please email to [EMAIL_ADDRESS][DOMAIN_NAME]" at bounding box center [788, 567] width 405 height 52
drag, startPoint x: 967, startPoint y: 570, endPoint x: 902, endPoint y: 570, distance: 65.0
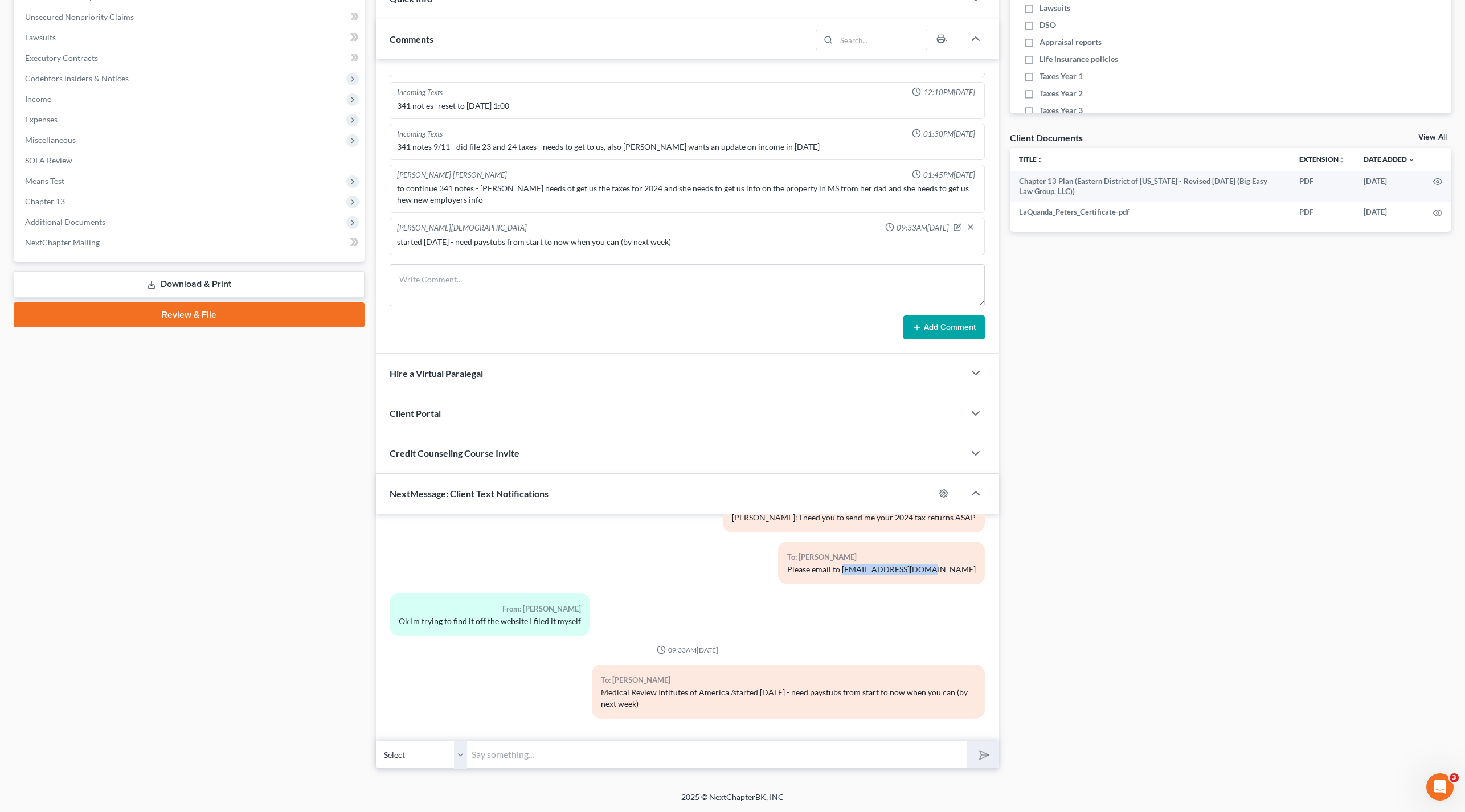
click at [891, 570] on div "Please email to [EMAIL_ADDRESS][DOMAIN_NAME]" at bounding box center [882, 570] width 188 height 11
copy div "[EMAIL_ADDRESS][DOMAIN_NAME]"
click at [767, 744] on input "text" at bounding box center [717, 755] width 500 height 28
paste input "[EMAIL_ADDRESS][DOMAIN_NAME]"
click at [472, 752] on input "[EMAIL_ADDRESS][DOMAIN_NAME]" at bounding box center [717, 755] width 500 height 28
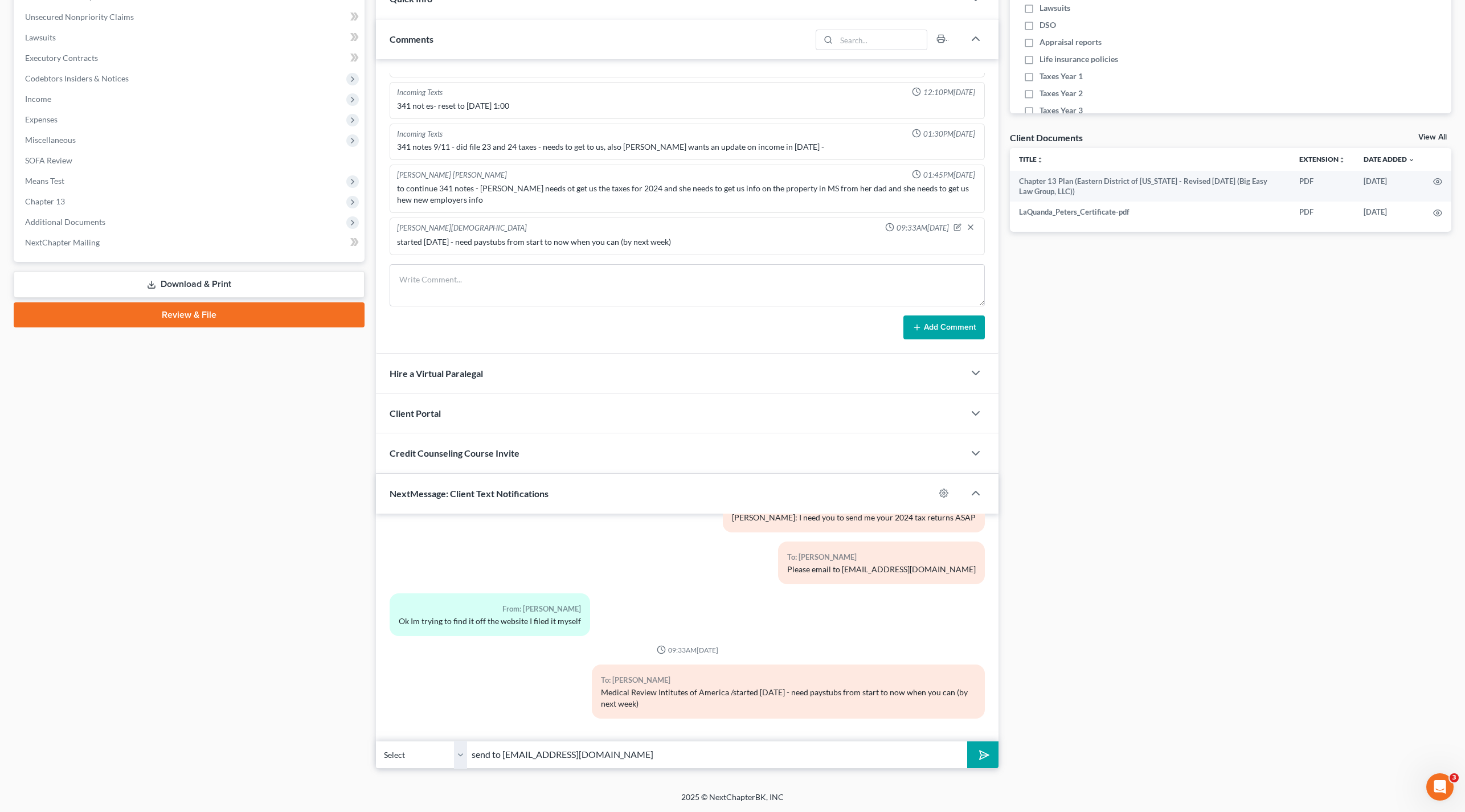
type input "send to [EMAIL_ADDRESS][DOMAIN_NAME]"
click at [968, 741] on button "submit" at bounding box center [983, 755] width 31 height 27
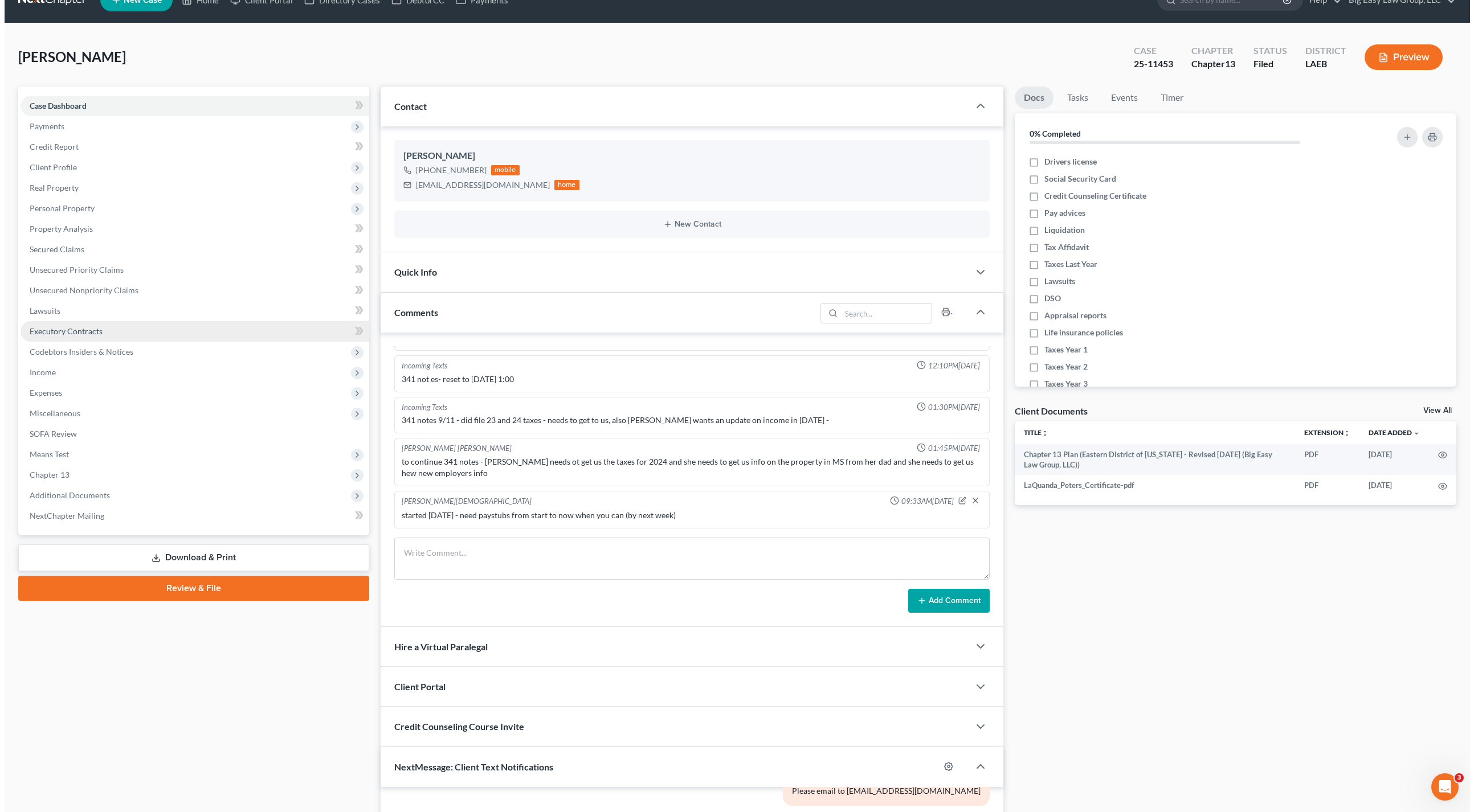
scroll to position [0, 0]
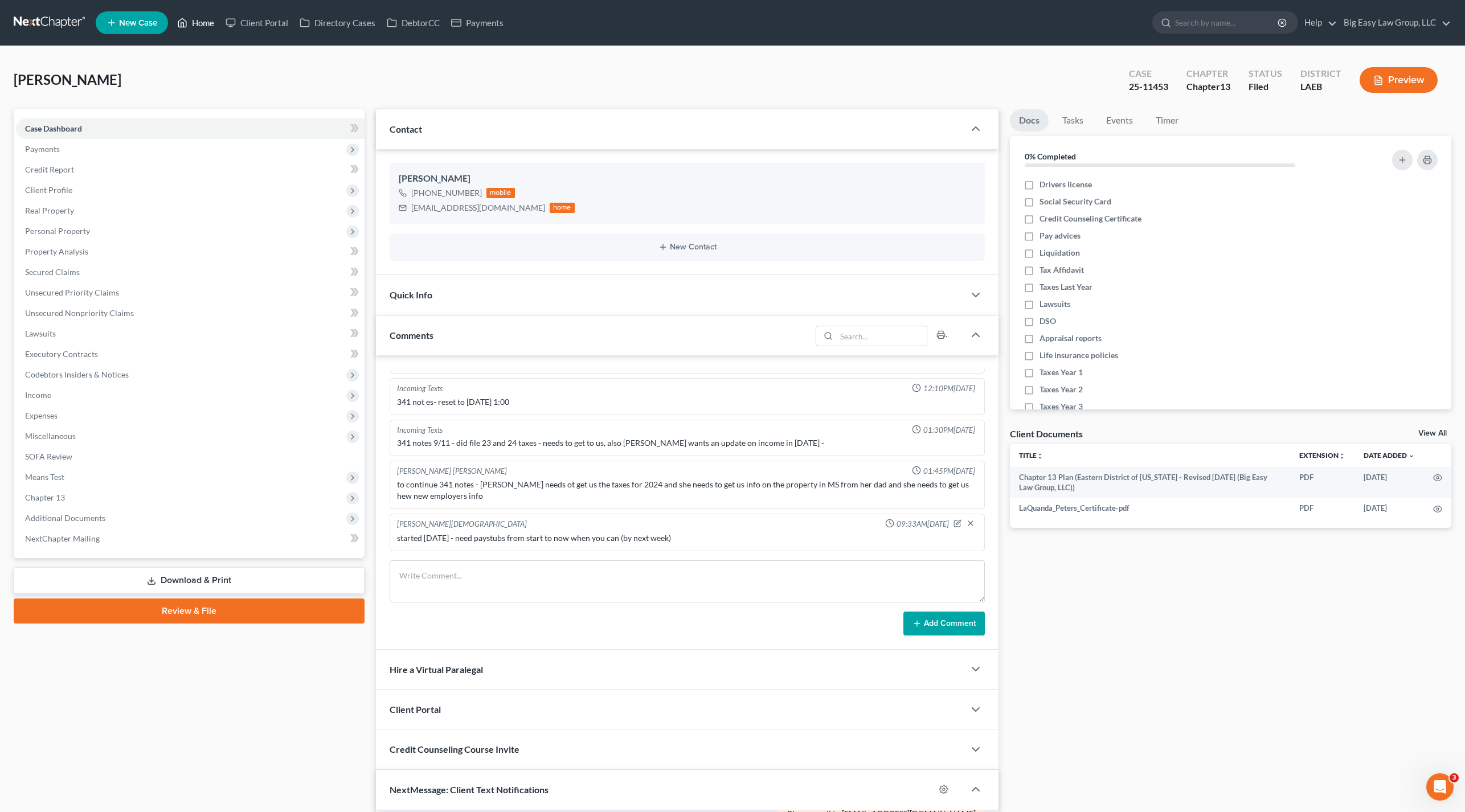
click at [204, 31] on link "Home" at bounding box center [196, 23] width 48 height 20
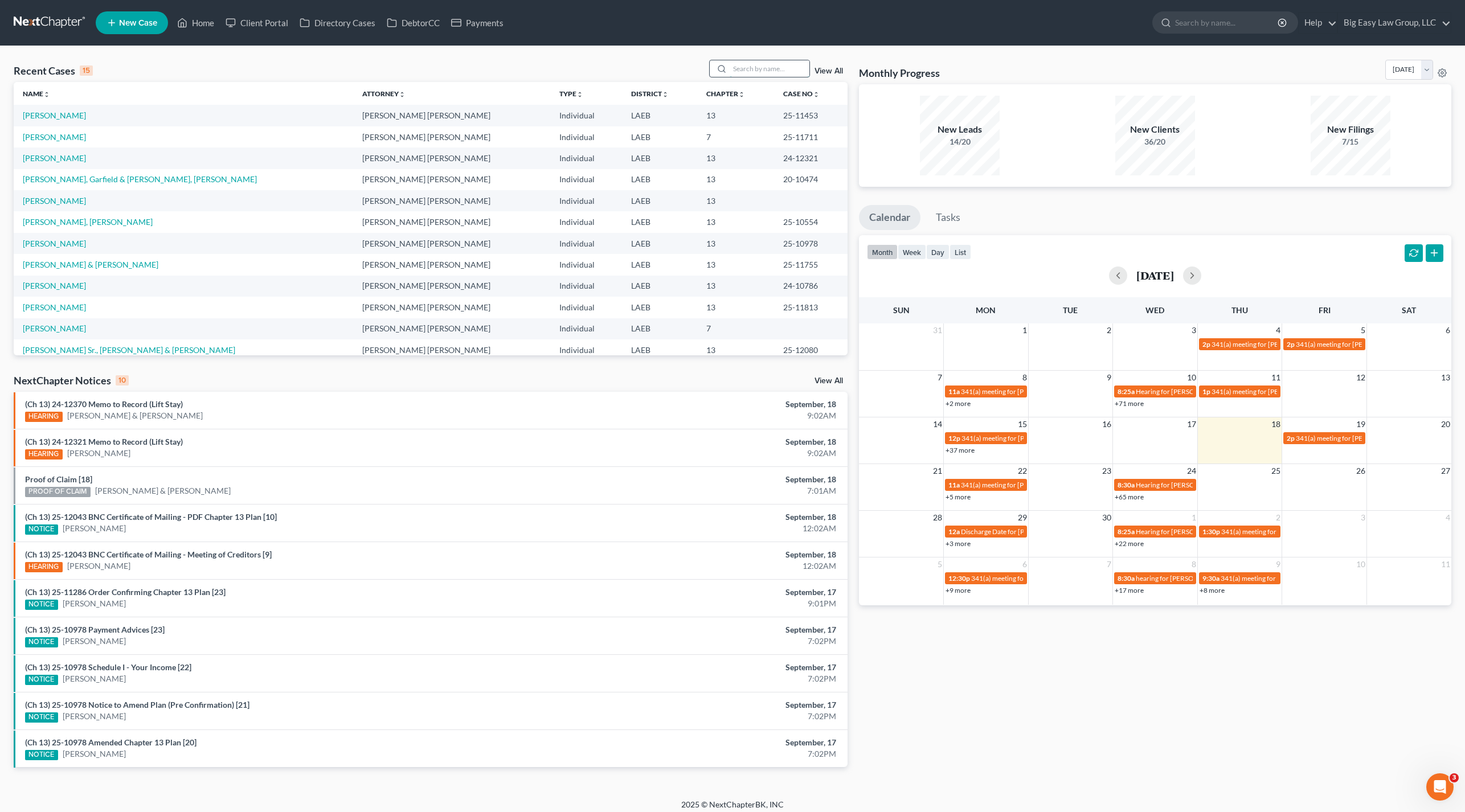
click at [774, 65] on input "search" at bounding box center [769, 69] width 80 height 17
type input "pierre"
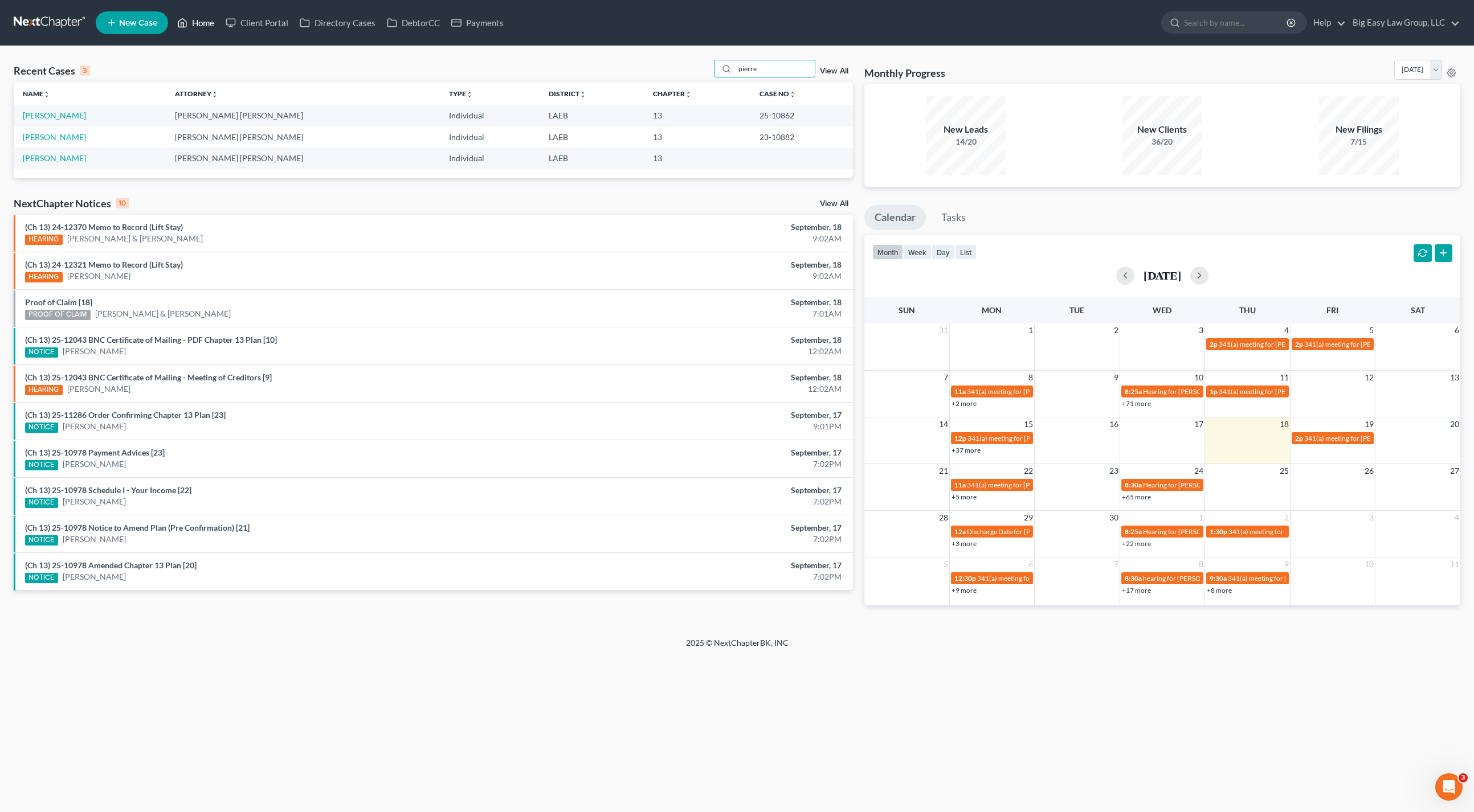
click at [209, 25] on link "Home" at bounding box center [196, 23] width 48 height 20
click at [209, 25] on link "Home" at bounding box center [196, 23] width 48 height 20
click at [837, 68] on link "View All" at bounding box center [834, 71] width 29 height 8
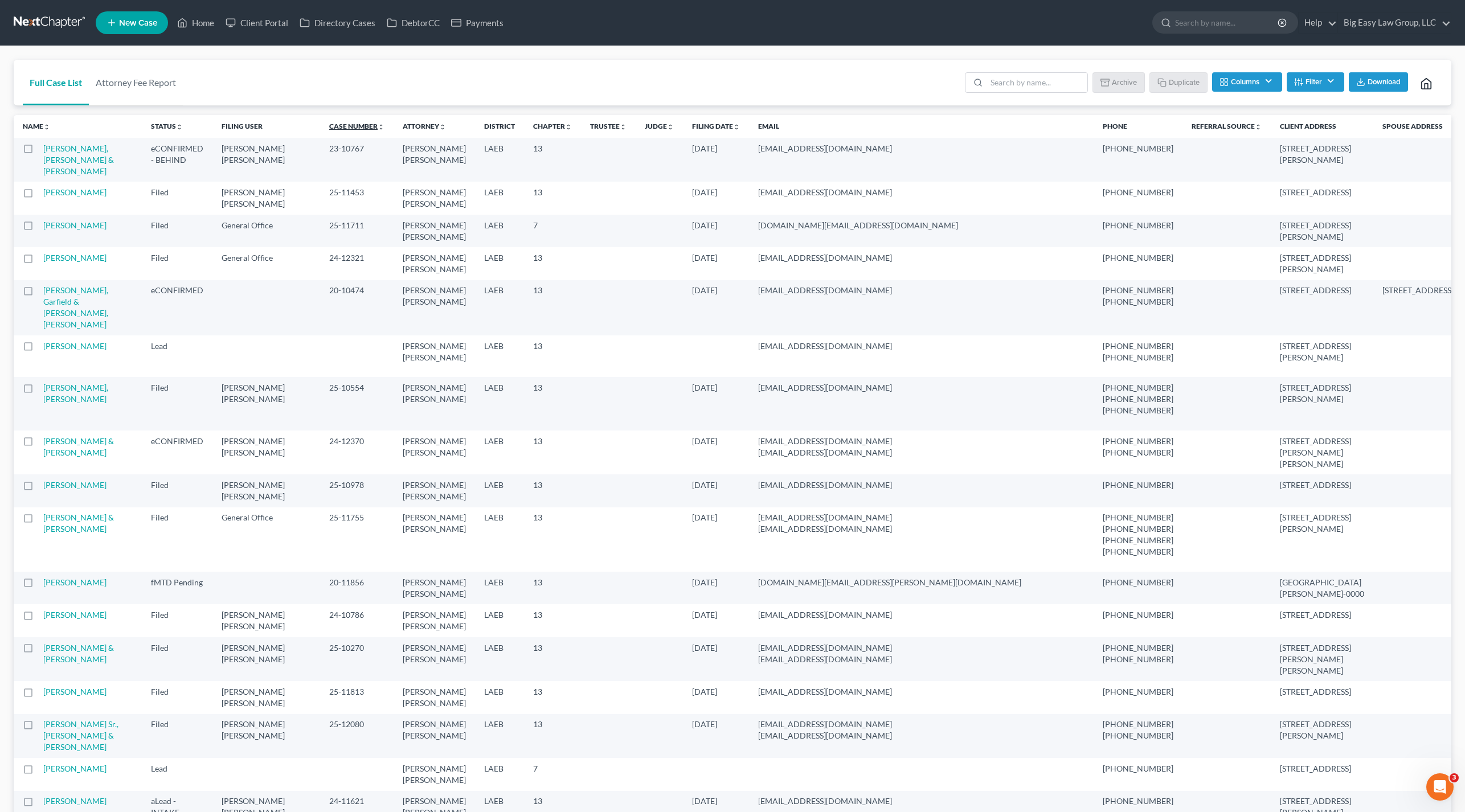
click at [384, 125] on link "Case Number unfold_more expand_more expand_less" at bounding box center [357, 126] width 55 height 8
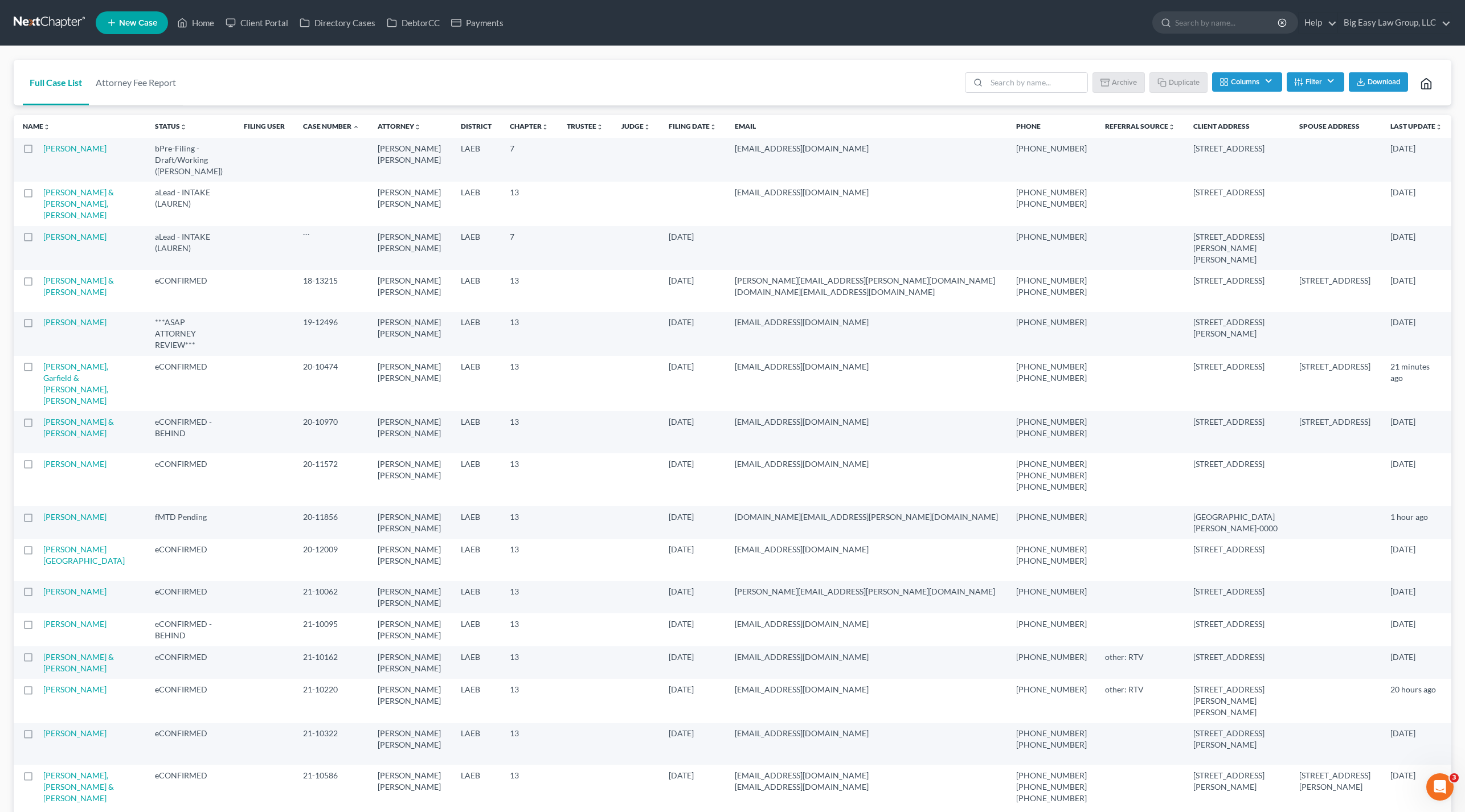
click at [349, 115] on th "Case Number unfold_more expand_more expand_less" at bounding box center [331, 127] width 74 height 23
click at [351, 127] on link "Case Number unfold_more expand_more expand_less" at bounding box center [331, 126] width 57 height 8
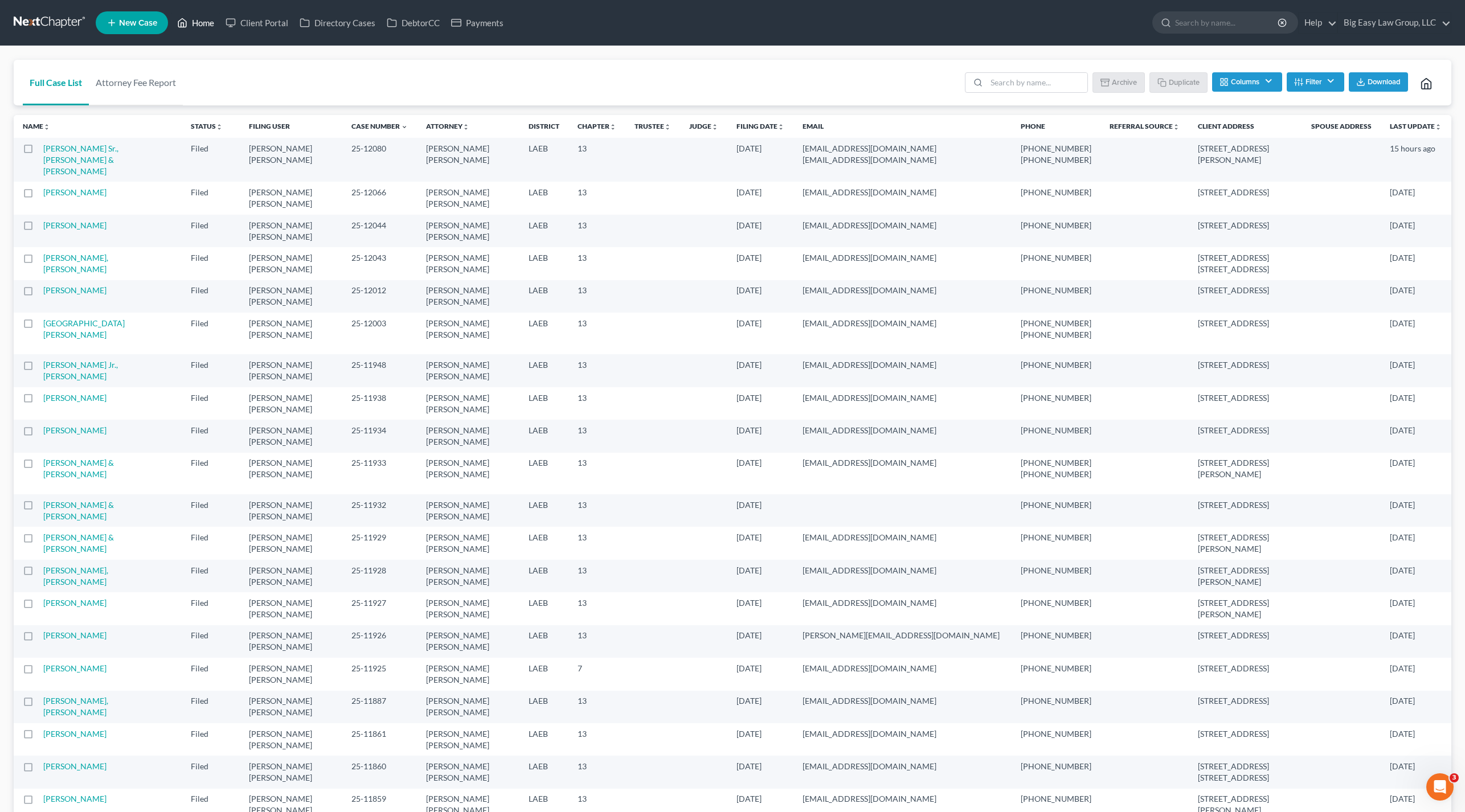
click at [191, 27] on link "Home" at bounding box center [196, 23] width 48 height 20
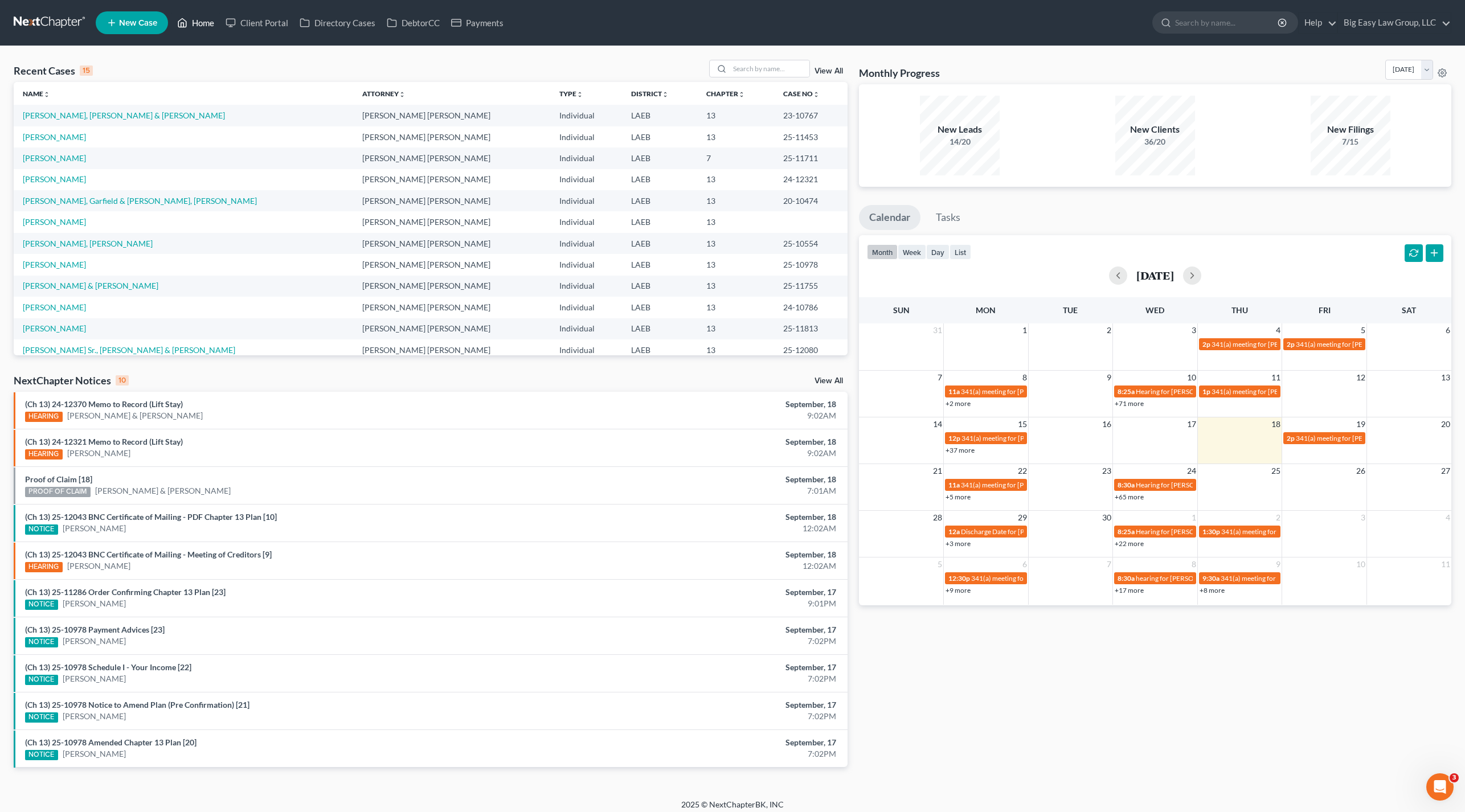
click at [198, 27] on link "Home" at bounding box center [196, 23] width 48 height 20
click at [760, 69] on input "search" at bounding box center [769, 69] width 80 height 17
type input "d"
type input "[PERSON_NAME]"
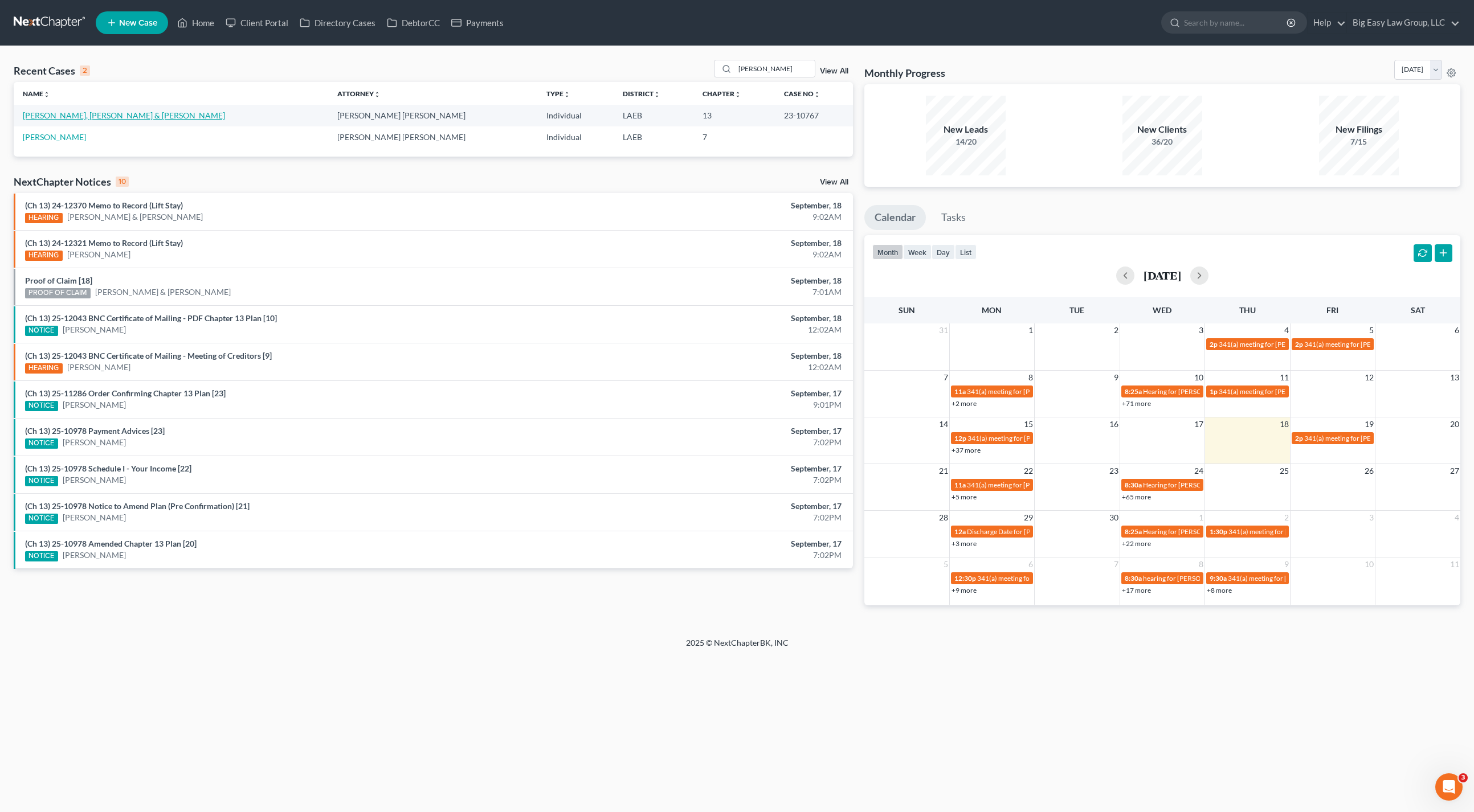
click at [63, 111] on link "[PERSON_NAME], [PERSON_NAME] & [PERSON_NAME]" at bounding box center [124, 115] width 202 height 10
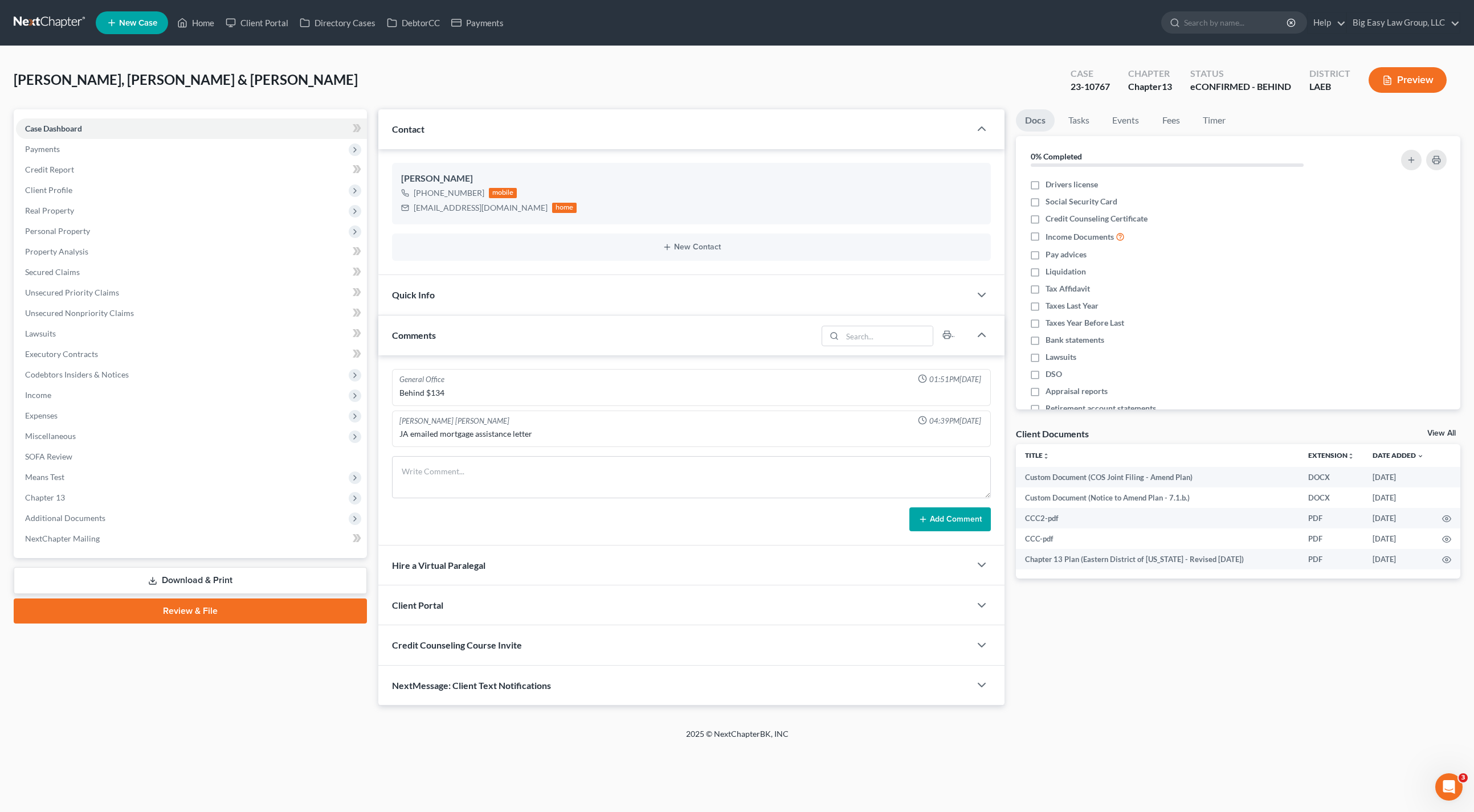
drag, startPoint x: 475, startPoint y: 335, endPoint x: 483, endPoint y: 338, distance: 8.5
click at [475, 336] on div "Comments" at bounding box center [598, 335] width 439 height 39
